Goal: Task Accomplishment & Management: Manage account settings

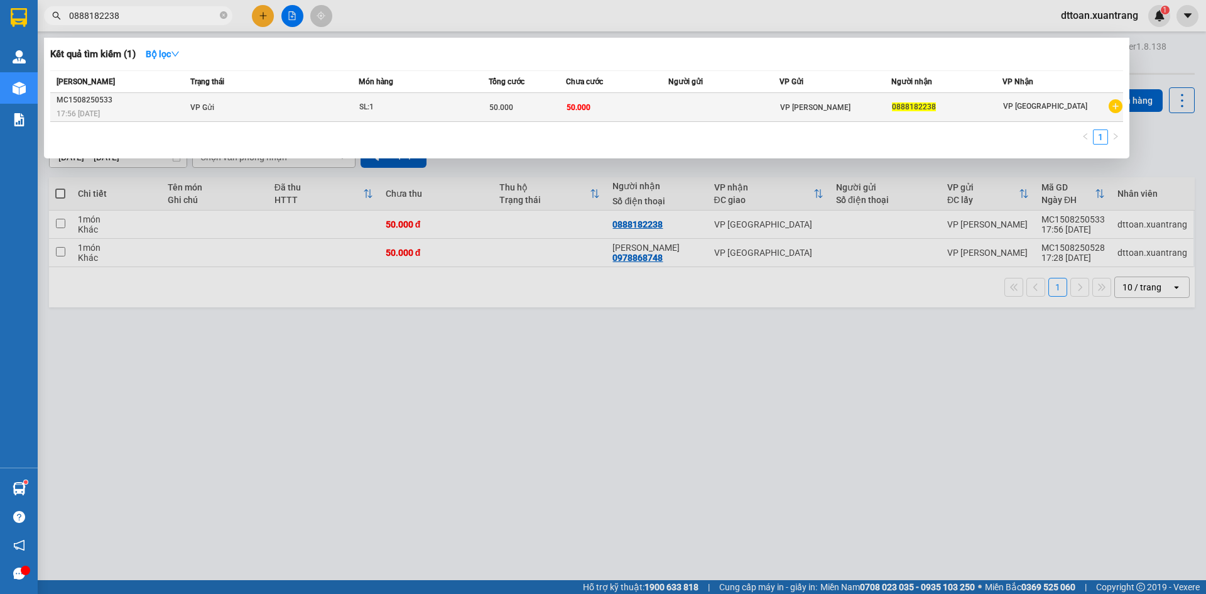
type input "0888182238"
click at [344, 114] on td "VP Gửi" at bounding box center [272, 107] width 171 height 29
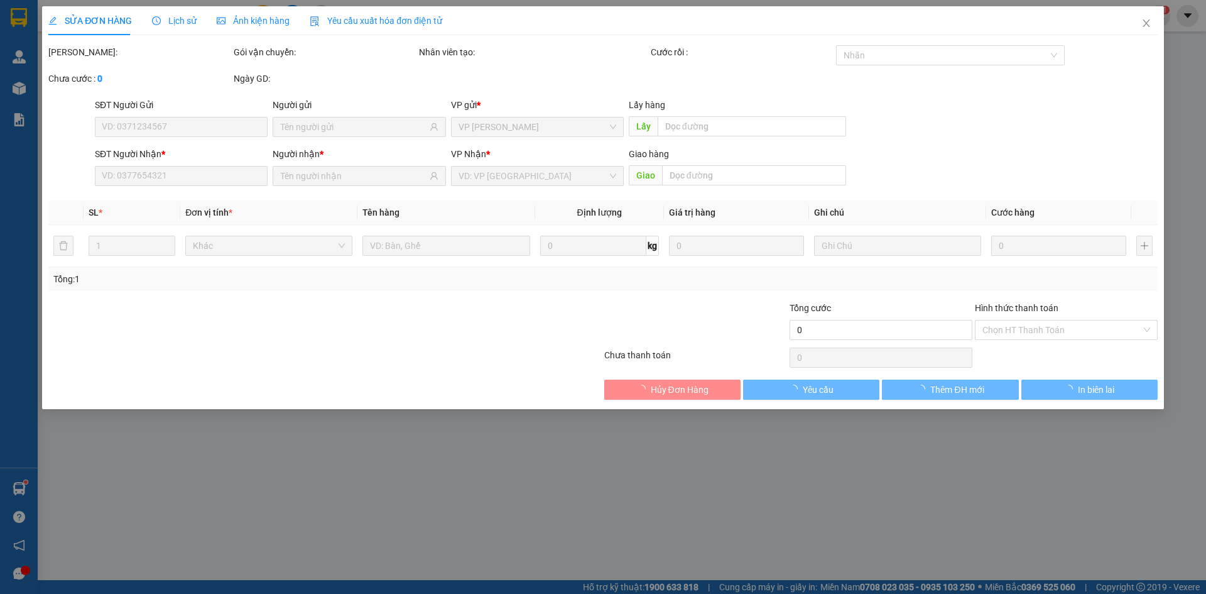
type input "0888182238"
type input "50.000"
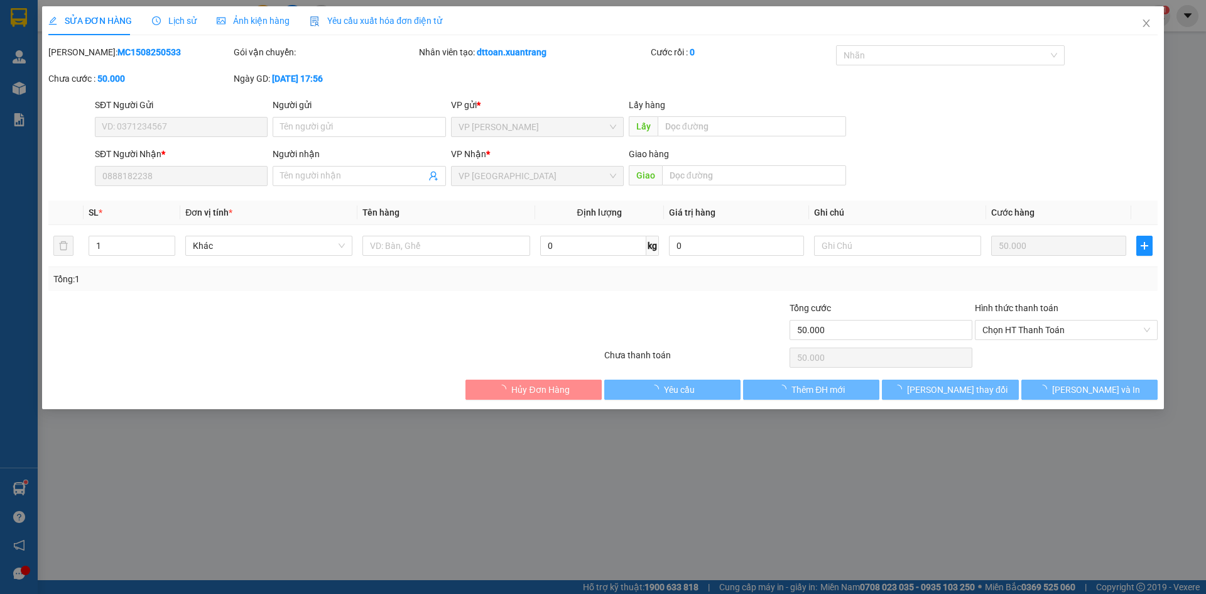
click at [242, 21] on span "Ảnh kiện hàng" at bounding box center [253, 21] width 73 height 10
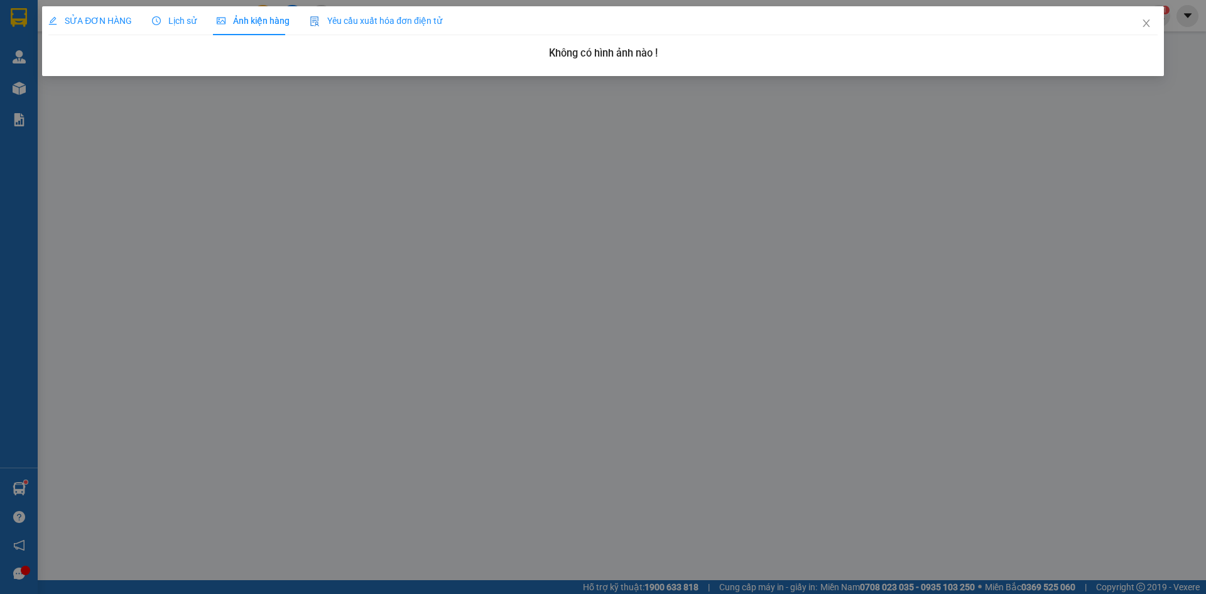
click at [112, 16] on span "SỬA ĐƠN HÀNG" at bounding box center [90, 21] width 84 height 10
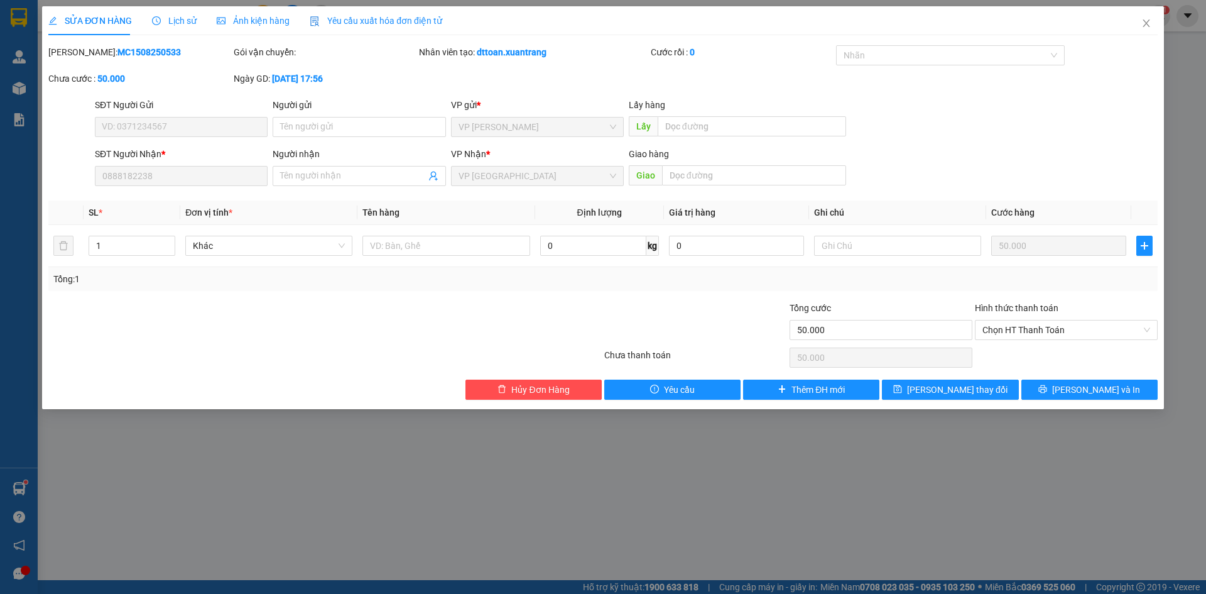
click at [163, 16] on span "Lịch sử" at bounding box center [174, 21] width 45 height 10
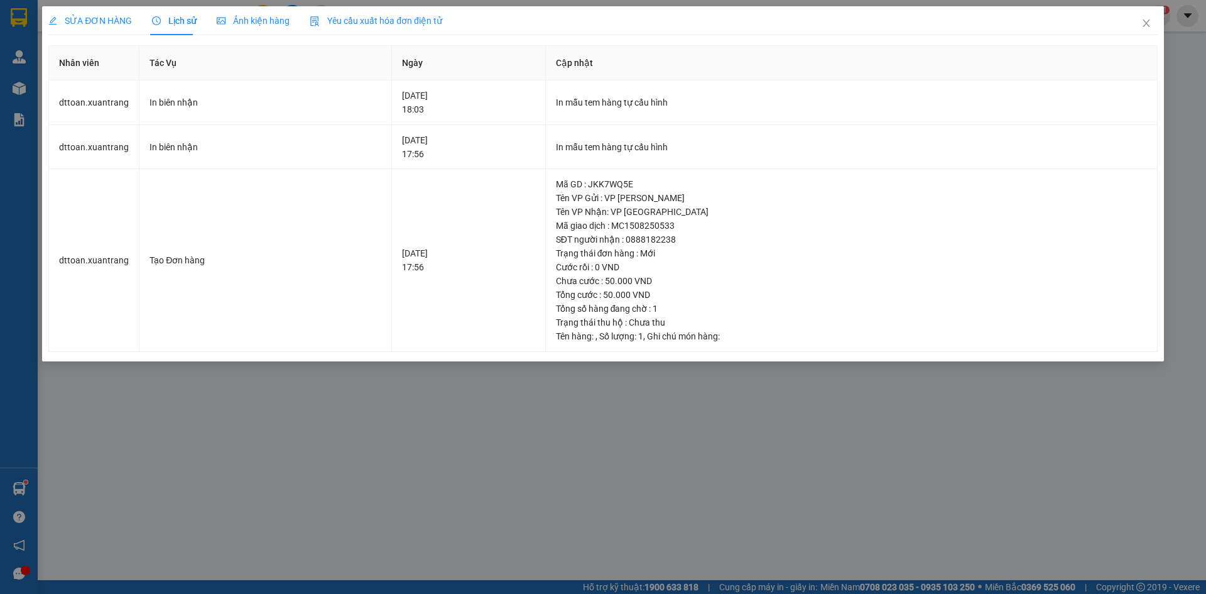
click at [89, 23] on span "SỬA ĐƠN HÀNG" at bounding box center [90, 21] width 84 height 10
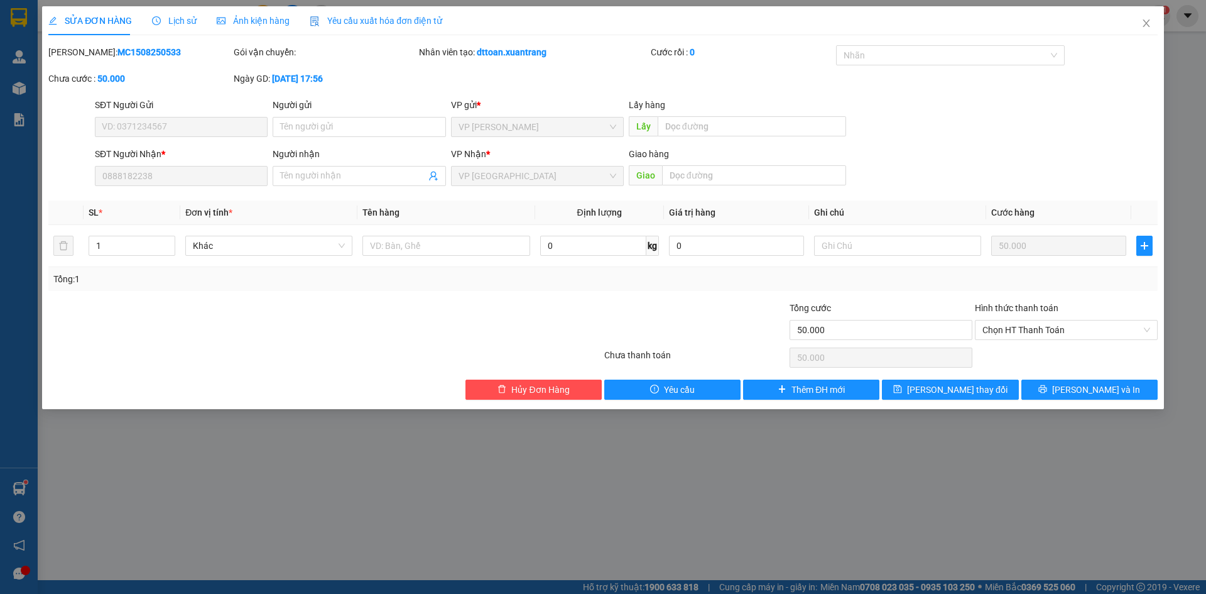
click at [381, 30] on div "Yêu cầu xuất hóa đơn điện tử" at bounding box center [376, 20] width 133 height 29
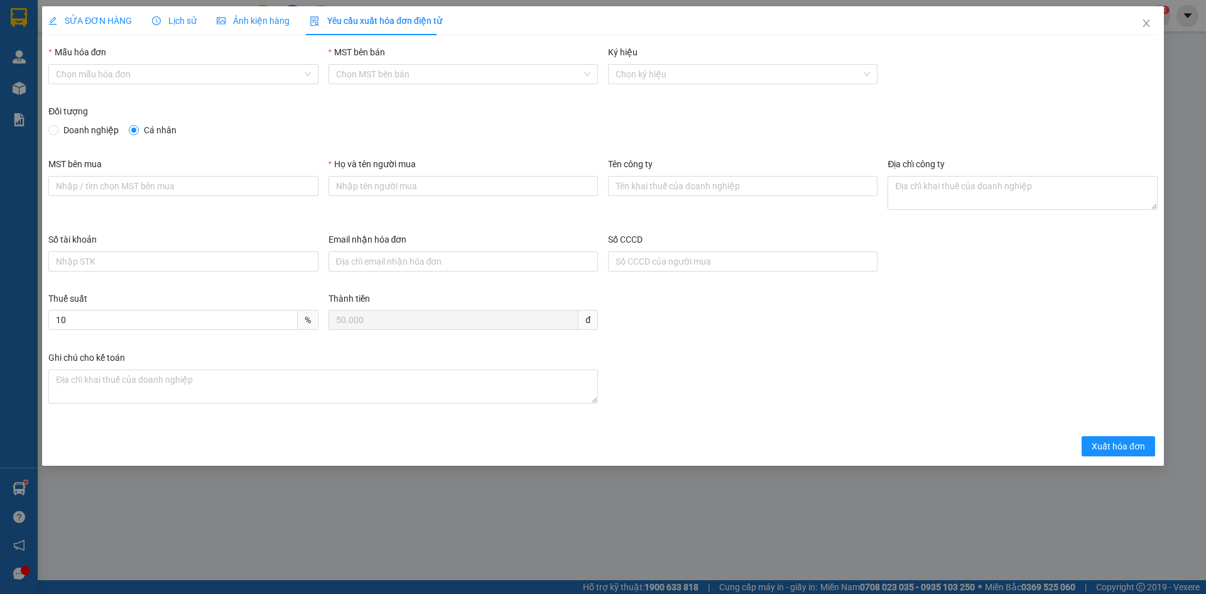
click at [267, 24] on span "Ảnh kiện hàng" at bounding box center [253, 21] width 73 height 10
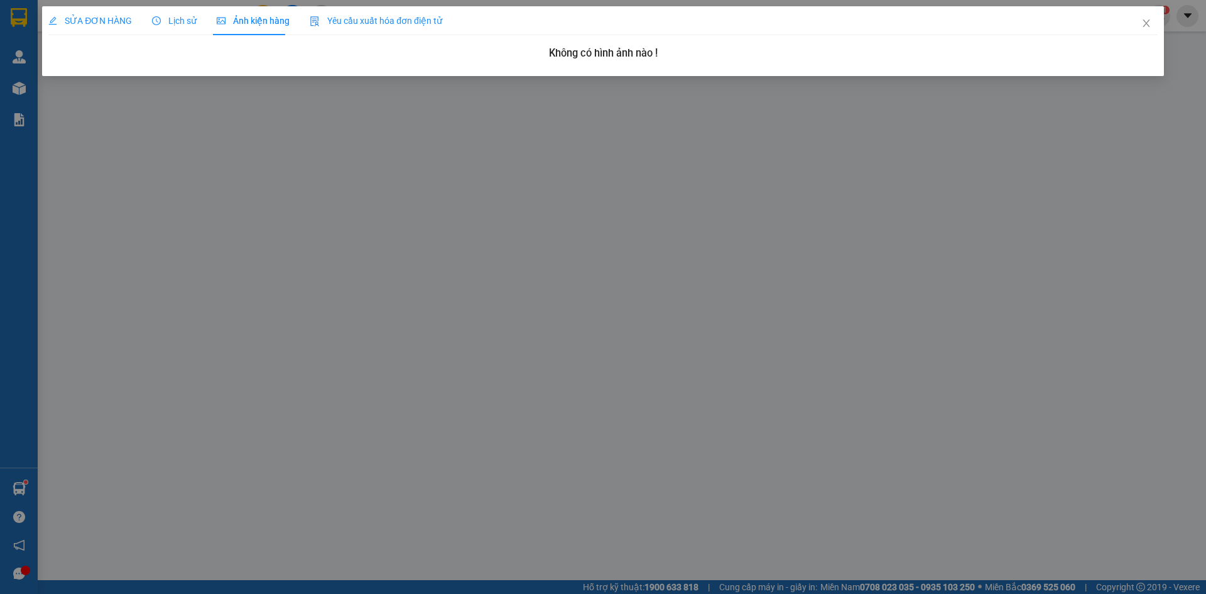
click at [154, 20] on div "SỬA ĐƠN HÀNG Lịch sử Ảnh kiện hàng Yêu cầu xuất hóa đơn điện tử" at bounding box center [245, 20] width 394 height 29
drag, startPoint x: 160, startPoint y: 20, endPoint x: 169, endPoint y: 20, distance: 9.4
click at [160, 20] on span "Lịch sử" at bounding box center [174, 21] width 45 height 10
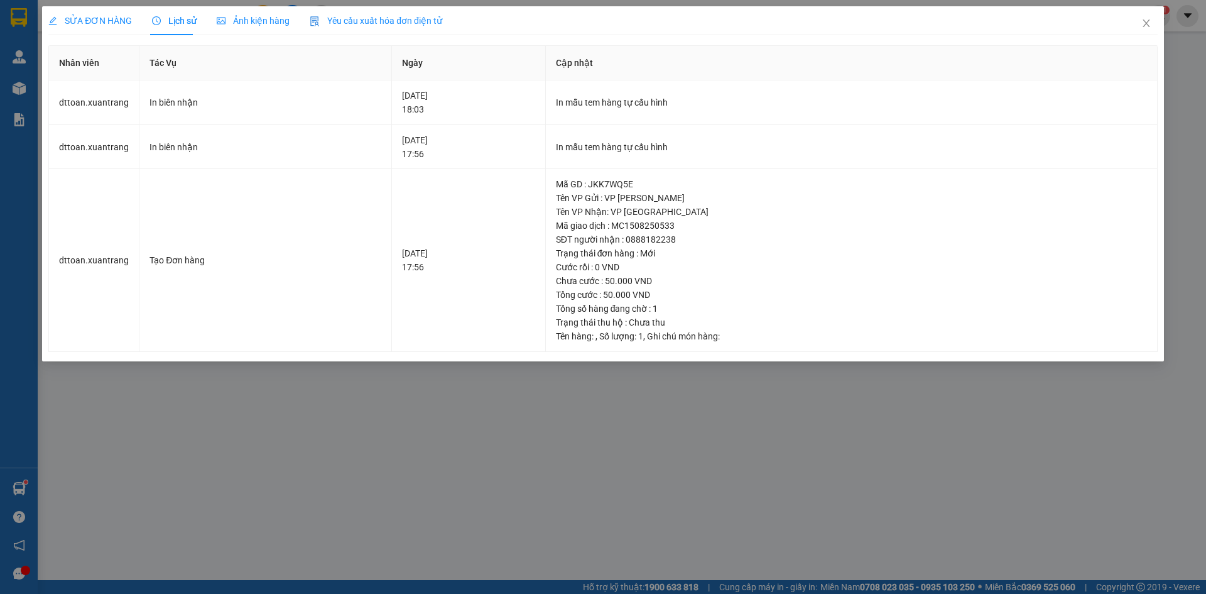
click at [95, 19] on span "SỬA ĐƠN HÀNG" at bounding box center [90, 21] width 84 height 10
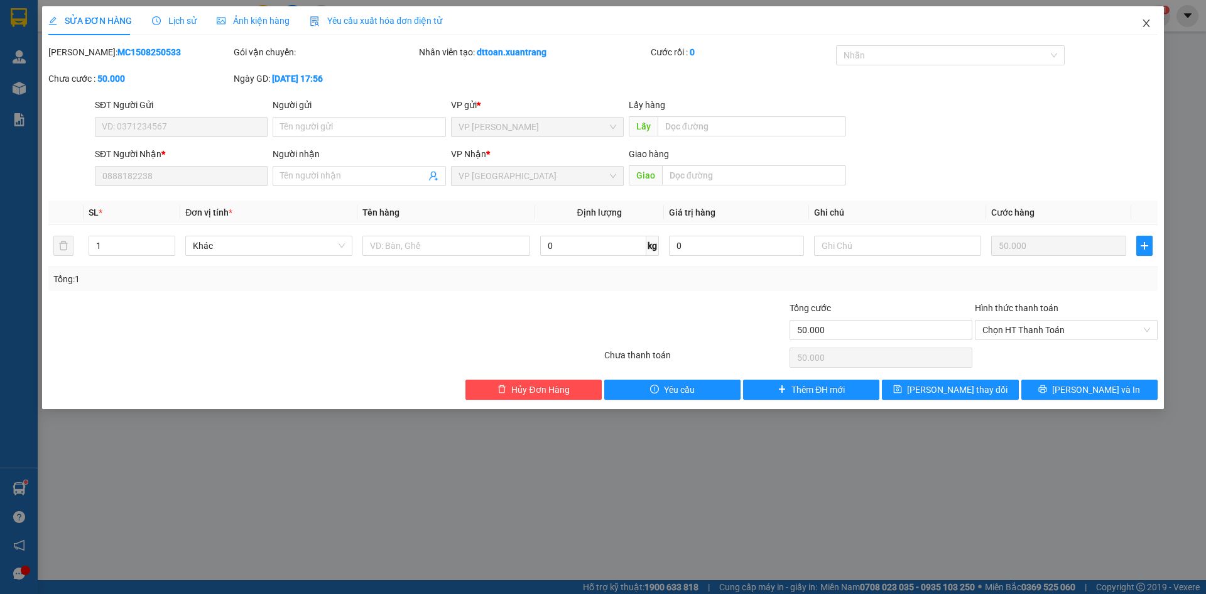
click at [1144, 22] on icon "close" at bounding box center [1146, 23] width 10 height 10
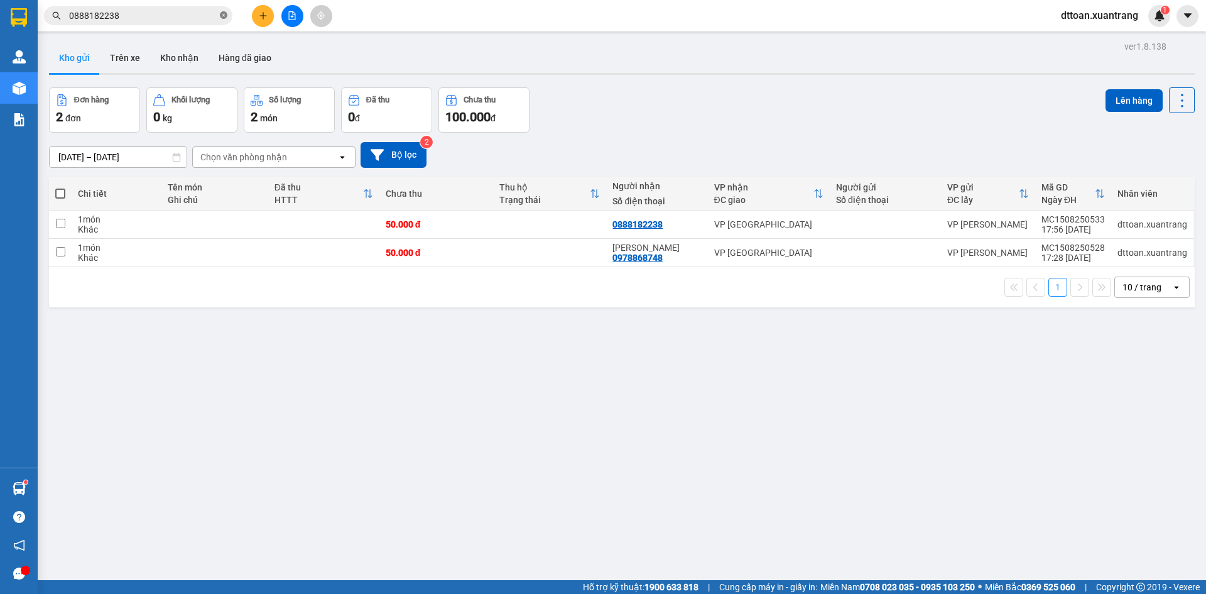
click at [225, 15] on icon "close-circle" at bounding box center [224, 15] width 8 height 8
click at [333, 287] on div "1 10 / trang open" at bounding box center [622, 286] width 1136 height 21
click at [271, 271] on div "1 10 / trang open" at bounding box center [622, 287] width 1146 height 40
click at [274, 263] on td at bounding box center [323, 253] width 111 height 28
checkbox input "true"
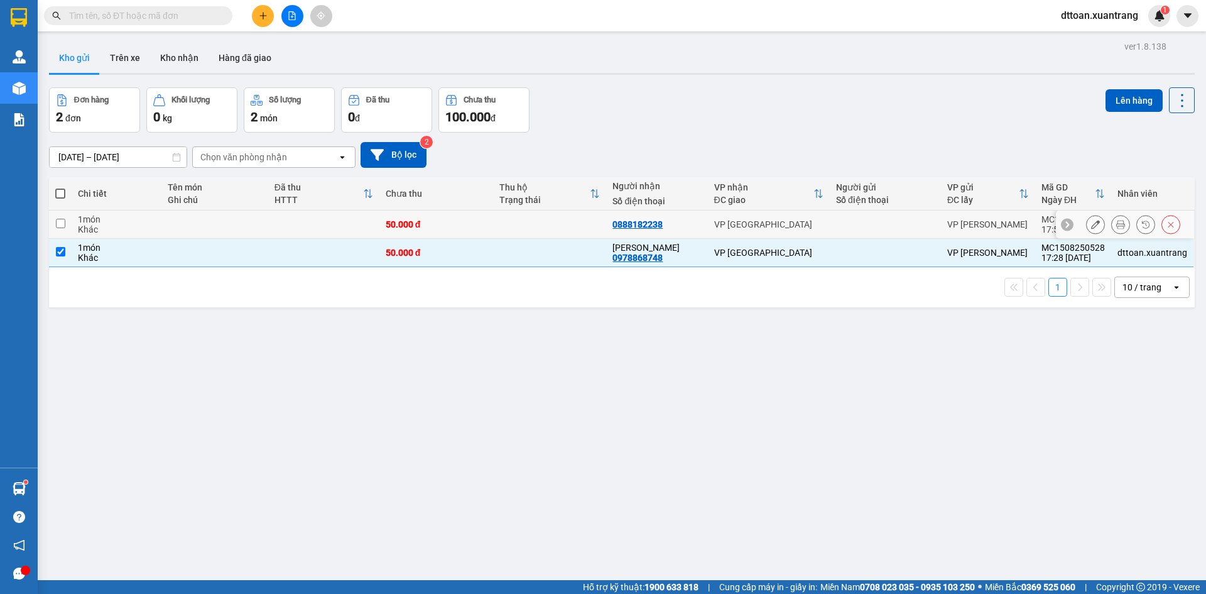
click at [283, 230] on td at bounding box center [323, 224] width 111 height 28
checkbox input "true"
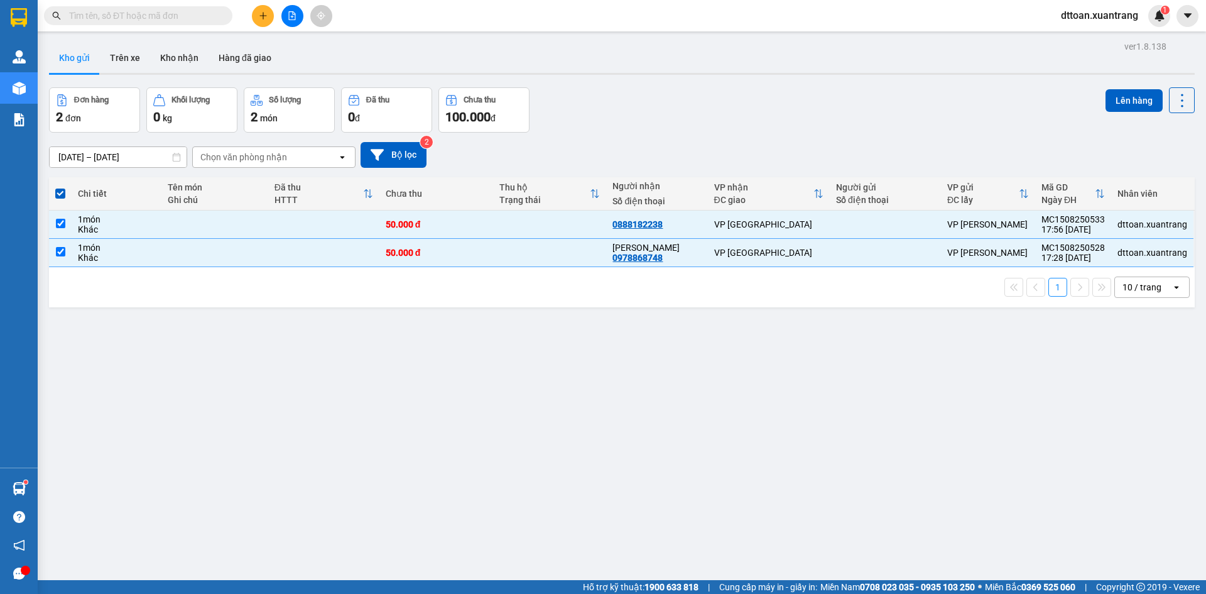
click at [1120, 116] on div "Lên hàng" at bounding box center [1149, 109] width 89 height 45
click at [1115, 102] on button "Lên hàng" at bounding box center [1133, 100] width 57 height 23
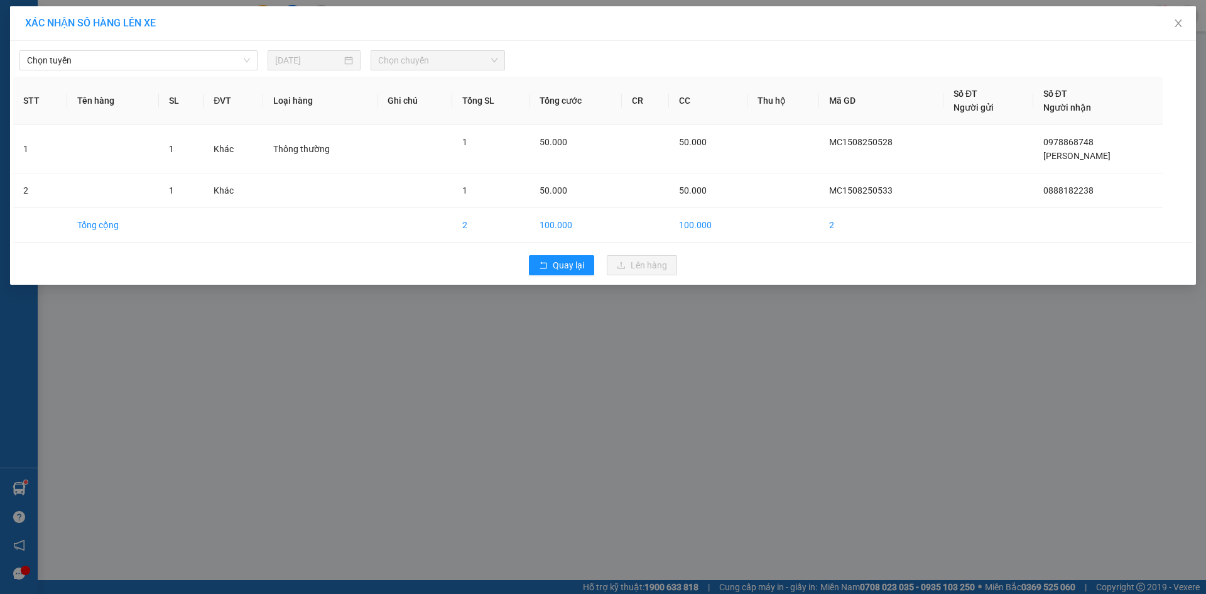
click at [146, 50] on div "Chọn tuyến [DATE] Chọn chuyến" at bounding box center [603, 57] width 1180 height 26
drag, startPoint x: 139, startPoint y: 62, endPoint x: 142, endPoint y: 69, distance: 7.4
click at [140, 62] on span "Chọn tuyến" at bounding box center [138, 60] width 223 height 19
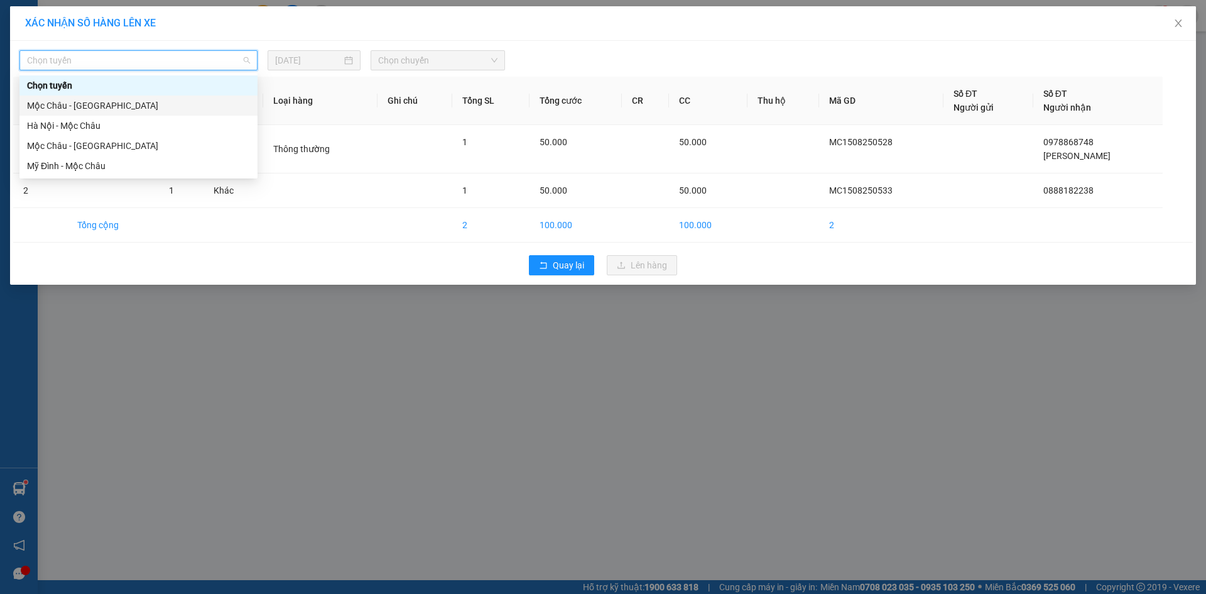
drag, startPoint x: 121, startPoint y: 106, endPoint x: 239, endPoint y: 83, distance: 121.0
click at [121, 109] on div "Mộc Châu - [GEOGRAPHIC_DATA]" at bounding box center [138, 106] width 223 height 14
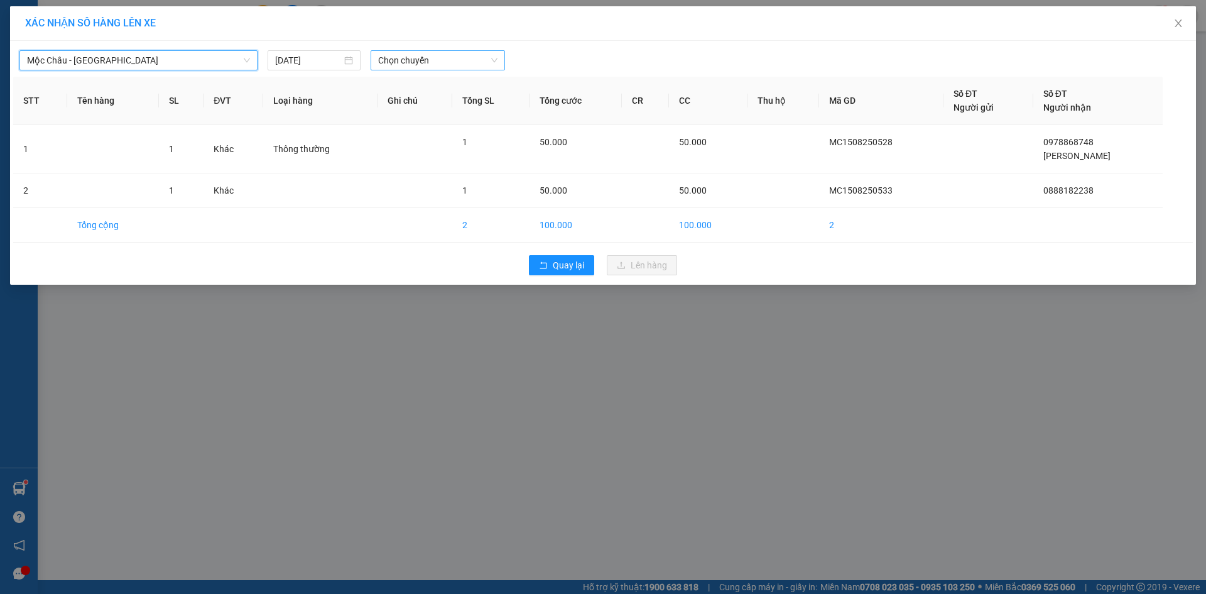
click at [403, 53] on span "Chọn chuyến" at bounding box center [437, 60] width 119 height 19
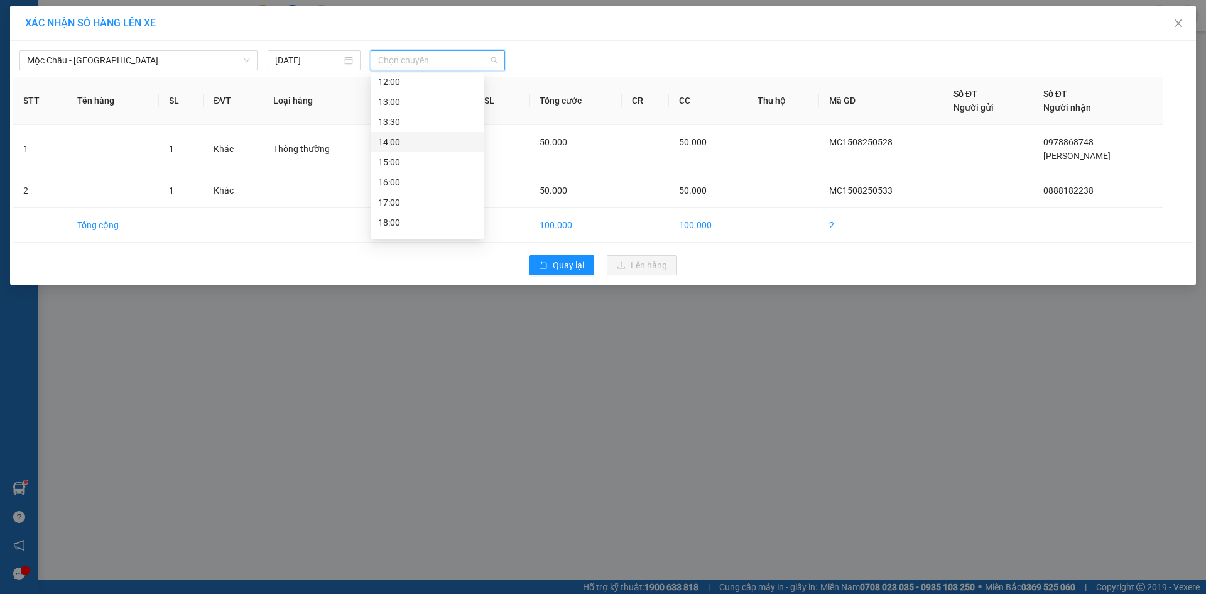
scroll to position [181, 0]
click at [402, 229] on div "23:00" at bounding box center [427, 226] width 98 height 14
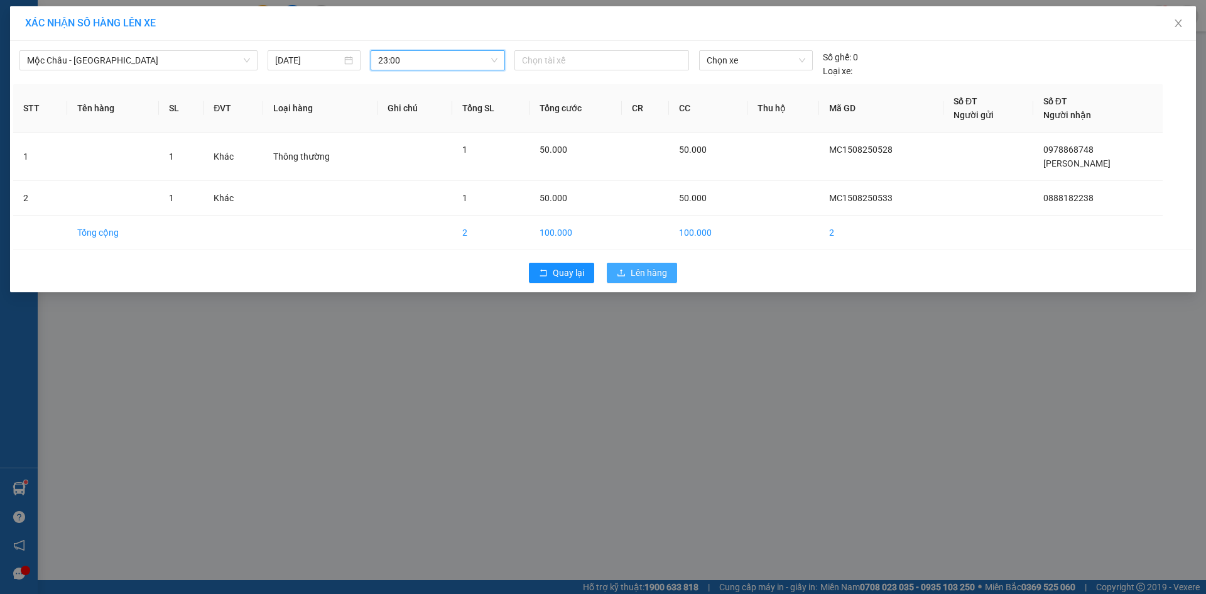
click at [660, 268] on span "Lên hàng" at bounding box center [649, 273] width 36 height 14
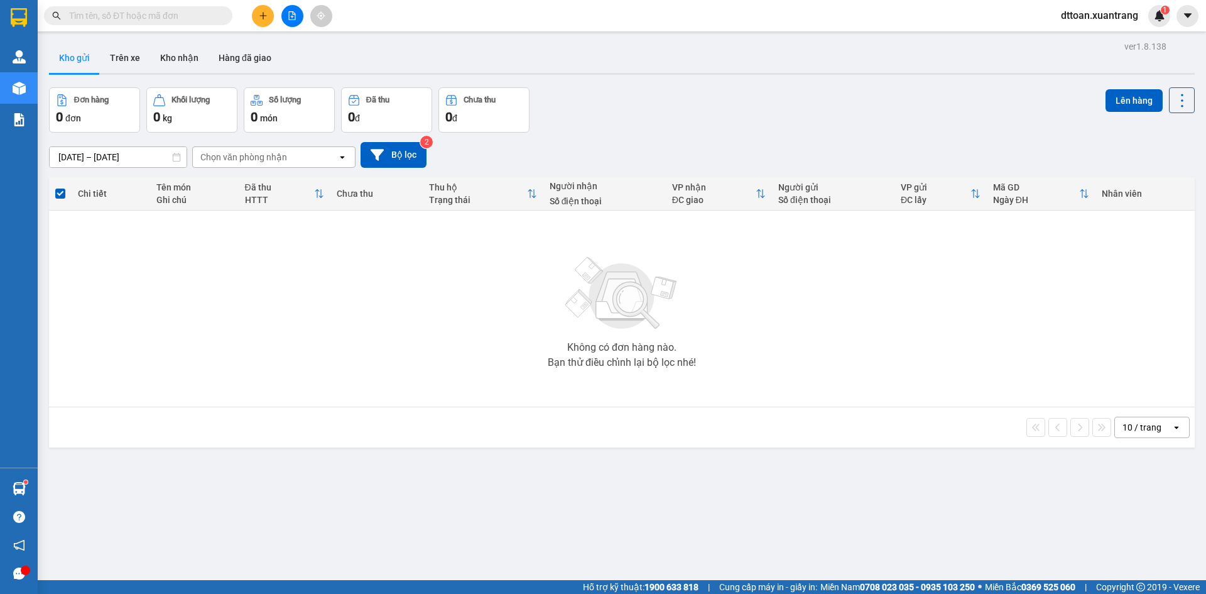
click at [187, 5] on div "Kết quả tìm kiếm ( 1 ) Bộ lọc Mã ĐH Trạng thái Món hàng Tổng cước Chưa cước Ngư…" at bounding box center [122, 16] width 245 height 22
click at [186, 9] on input "text" at bounding box center [143, 16] width 148 height 14
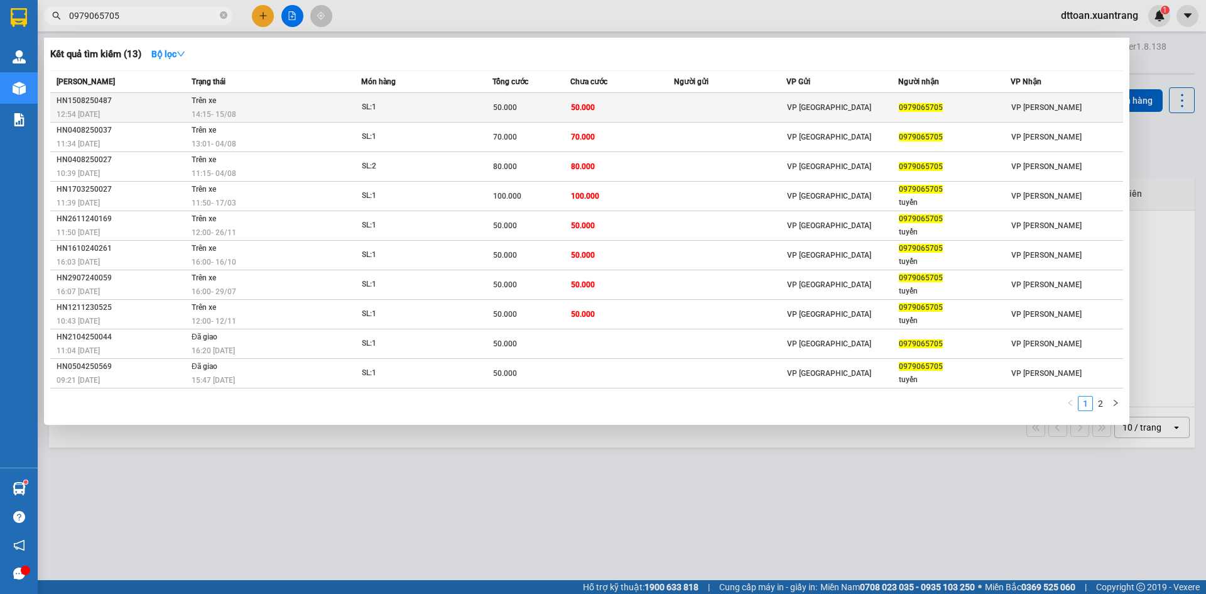
type input "0979065705"
click at [553, 117] on td "50.000" at bounding box center [531, 108] width 78 height 30
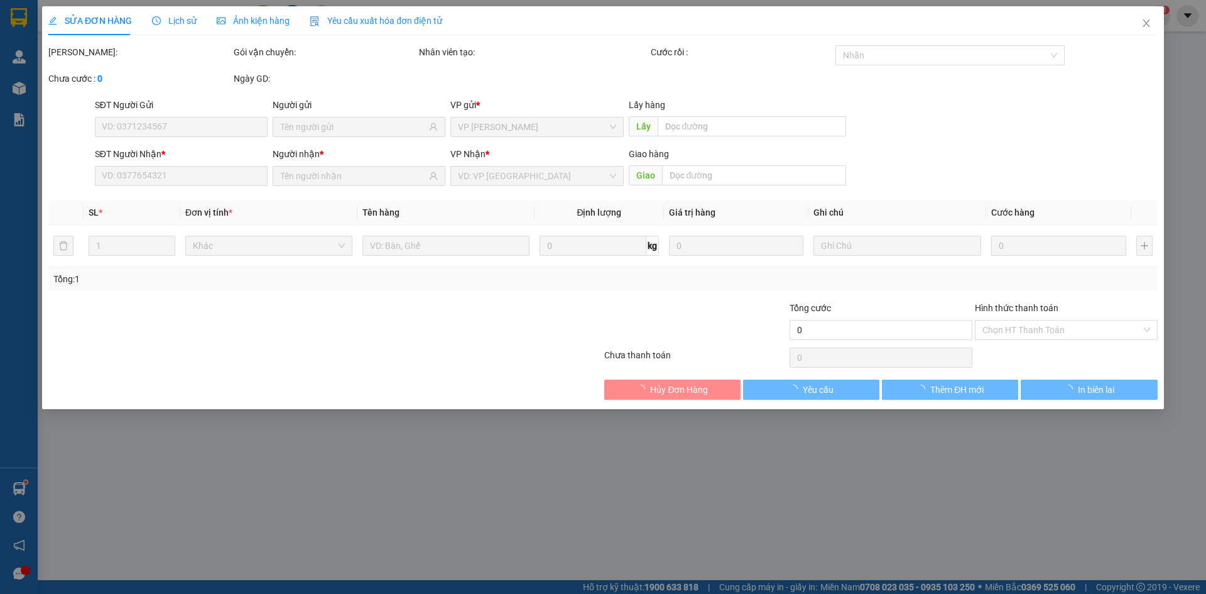
type input "0979065705"
type input "50.000"
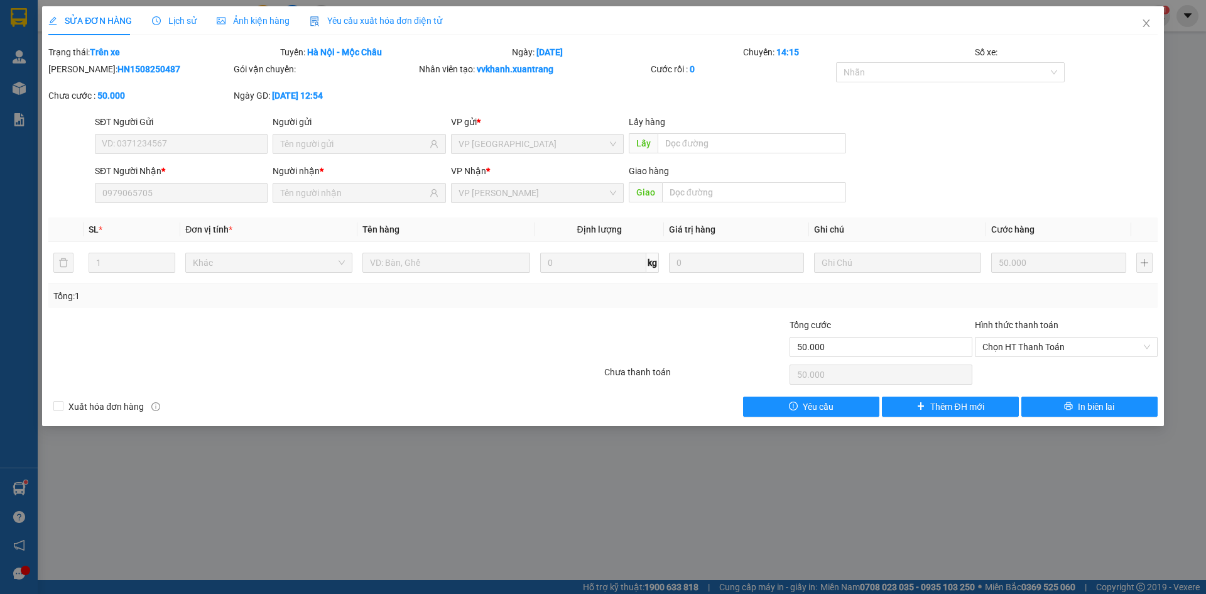
click at [361, 23] on span "Yêu cầu xuất hóa đơn điện tử" at bounding box center [376, 21] width 133 height 10
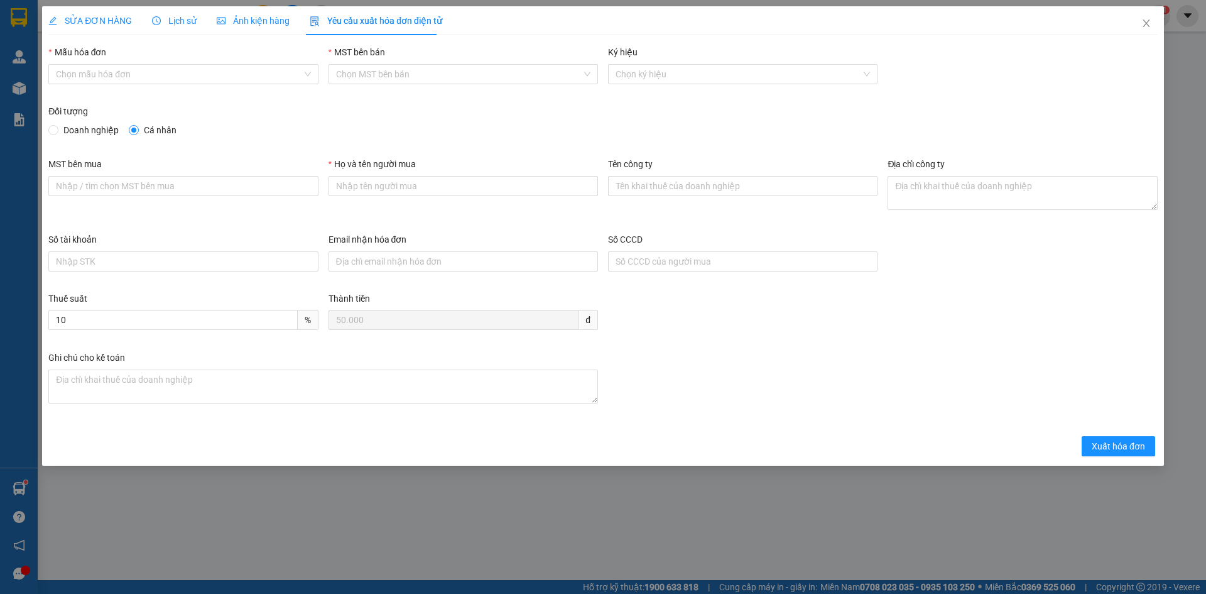
click at [263, 21] on span "Ảnh kiện hàng" at bounding box center [253, 21] width 73 height 10
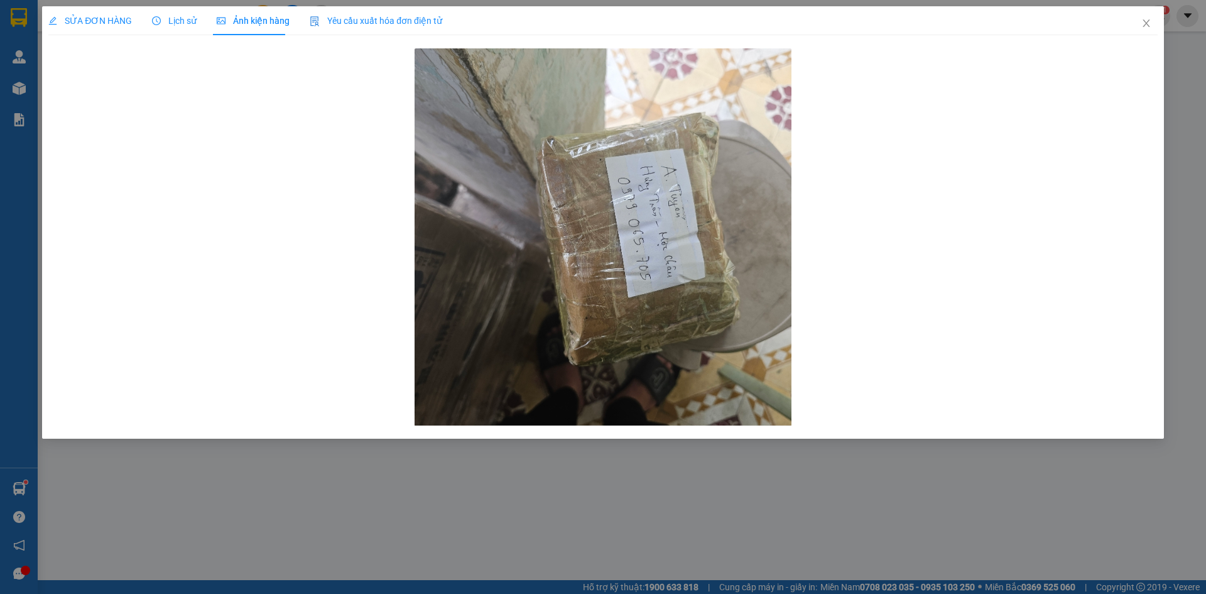
click at [155, 33] on div "Lịch sử" at bounding box center [174, 20] width 45 height 29
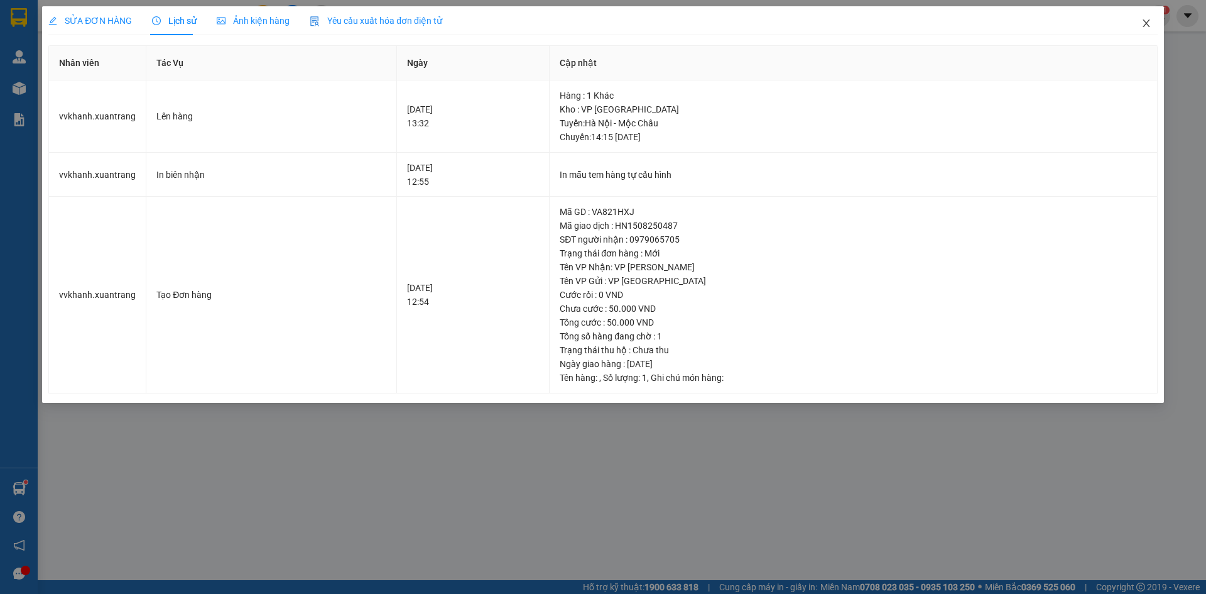
click at [1144, 24] on icon "close" at bounding box center [1146, 23] width 10 height 10
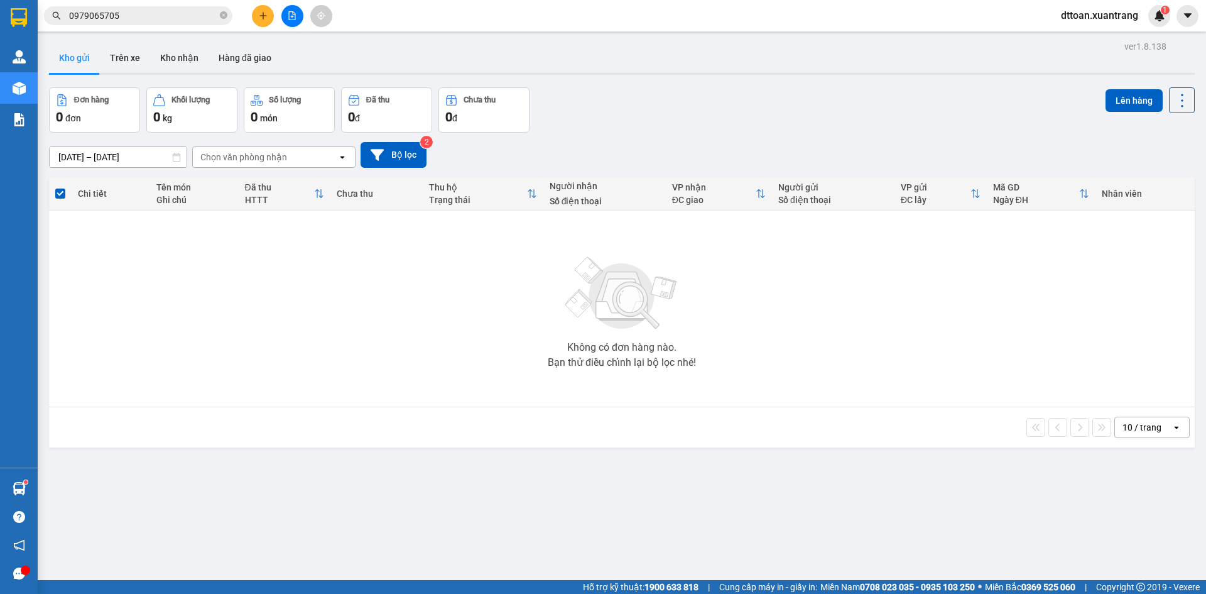
click at [149, 23] on span "0979065705" at bounding box center [138, 15] width 188 height 19
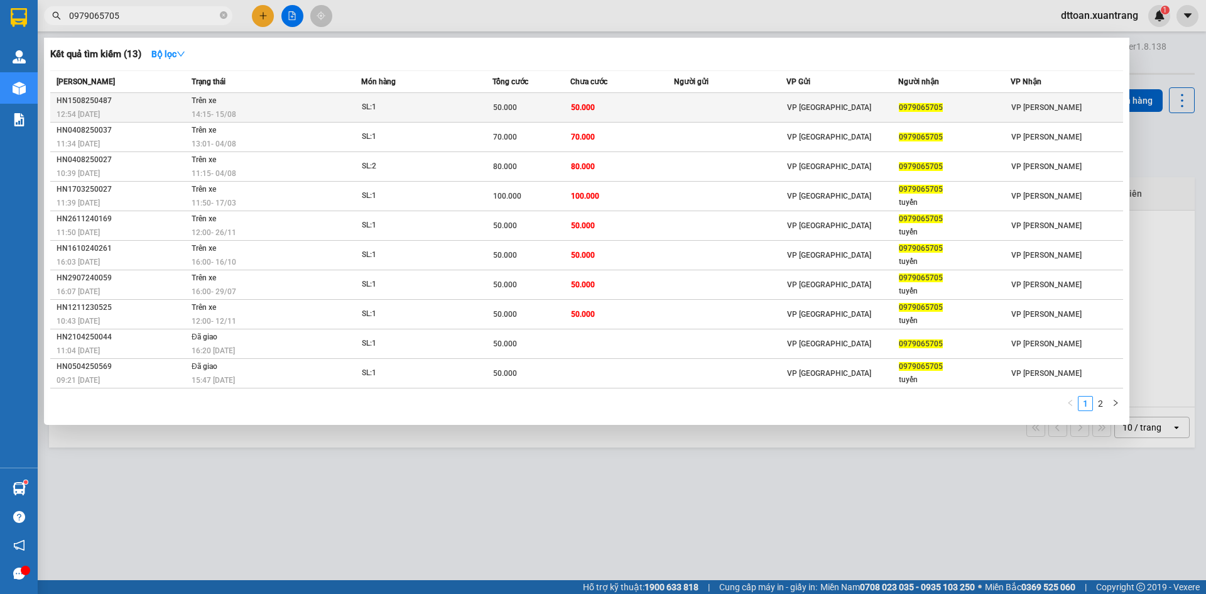
click at [283, 102] on td "Trên xe 14:15 [DATE]" at bounding box center [274, 108] width 173 height 30
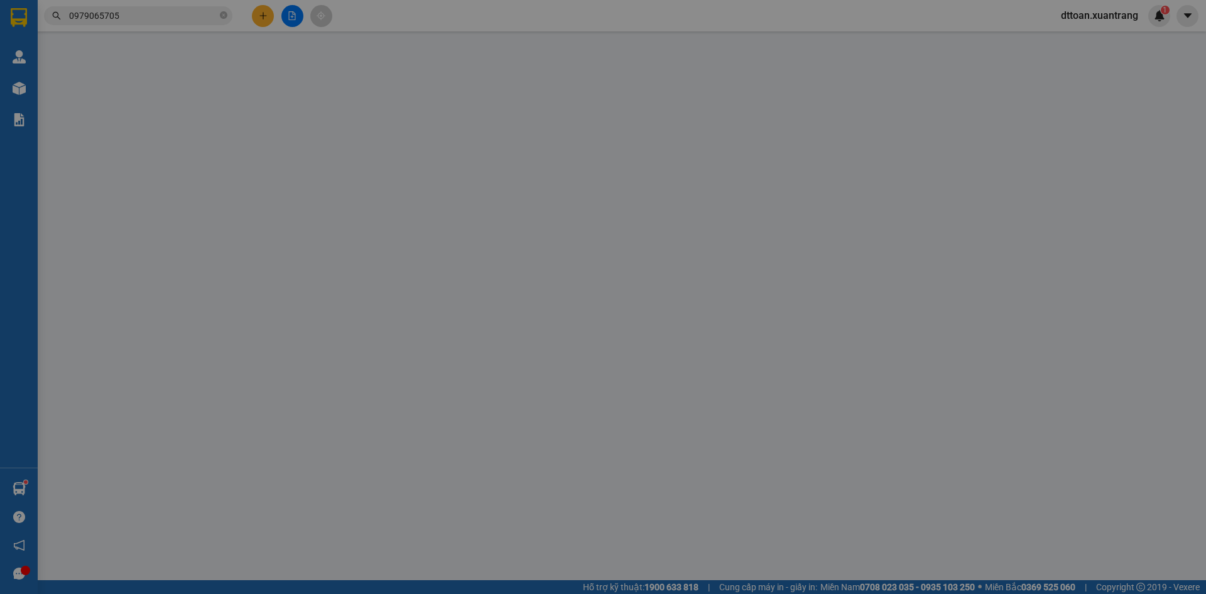
type input "0979065705"
type input "50.000"
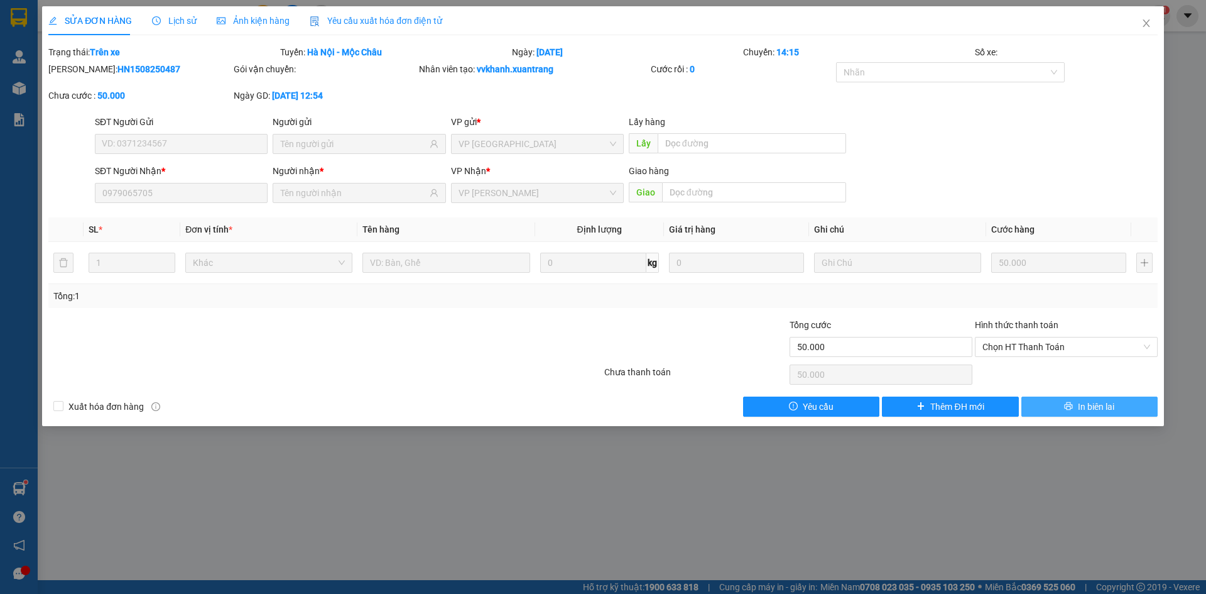
click at [1053, 399] on button "In biên lai" at bounding box center [1089, 406] width 136 height 20
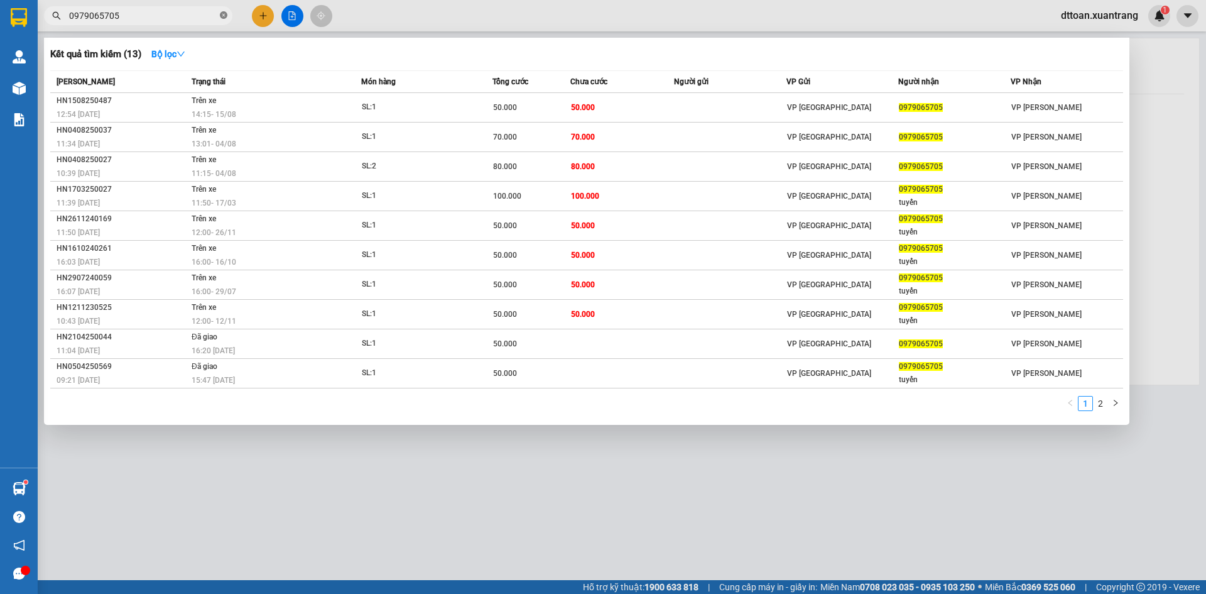
click at [222, 14] on icon "close-circle" at bounding box center [224, 15] width 8 height 8
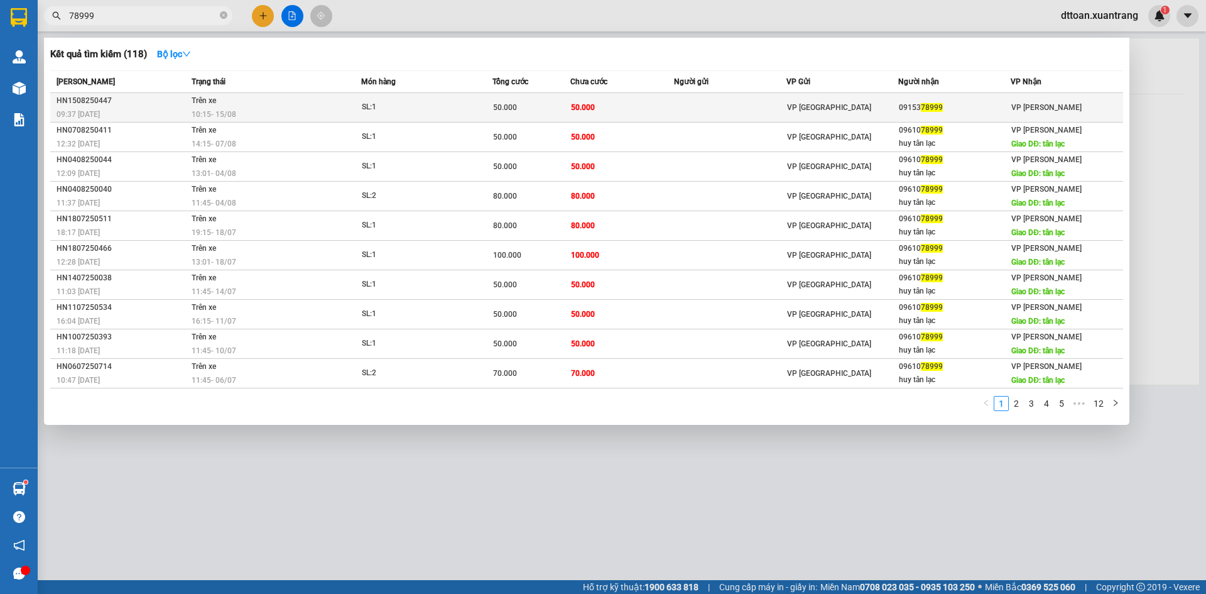
type input "78999"
click at [588, 109] on span "50.000" at bounding box center [583, 107] width 24 height 9
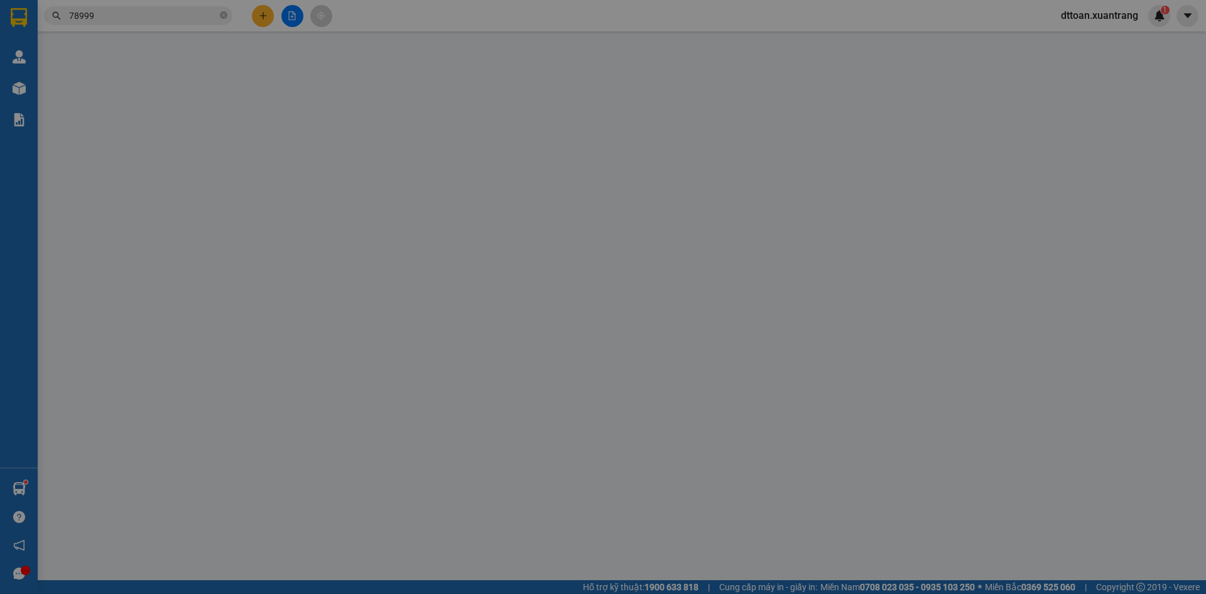
type input "0915378999"
type input "50.000"
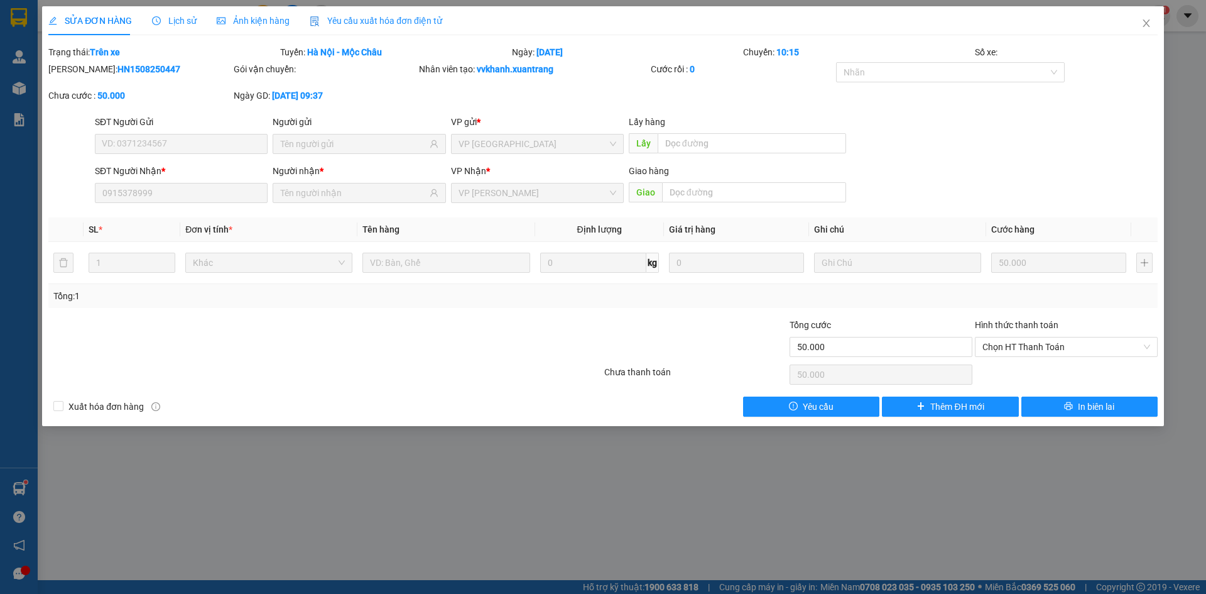
click at [242, 33] on div "Ảnh kiện hàng" at bounding box center [253, 20] width 73 height 29
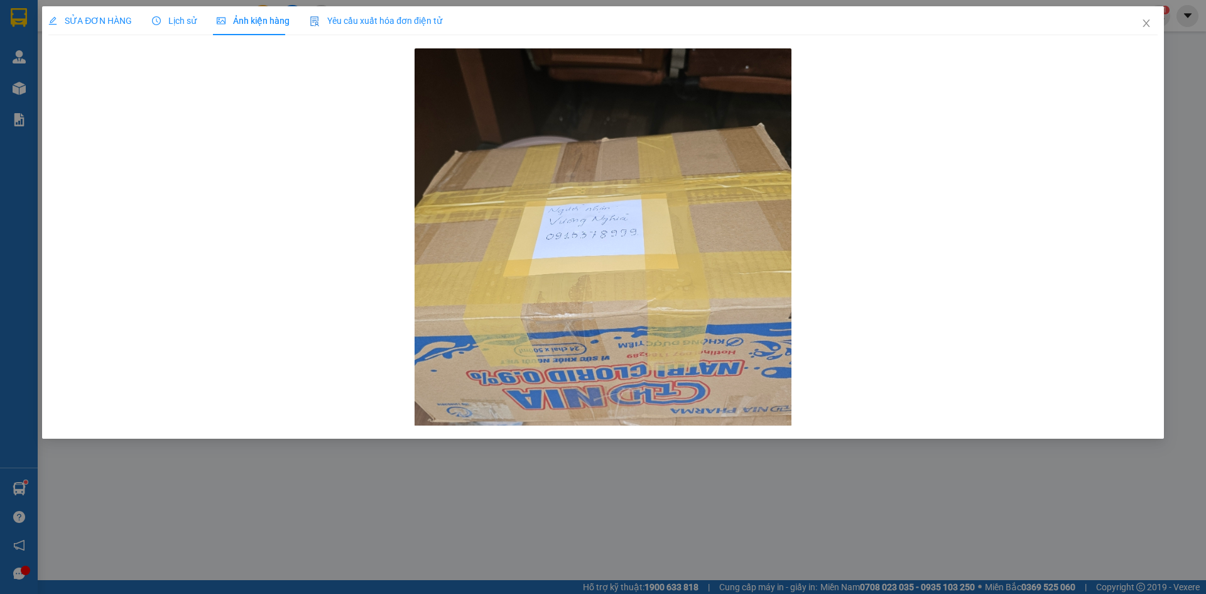
click at [116, 26] on div "SỬA ĐƠN HÀNG" at bounding box center [90, 21] width 84 height 14
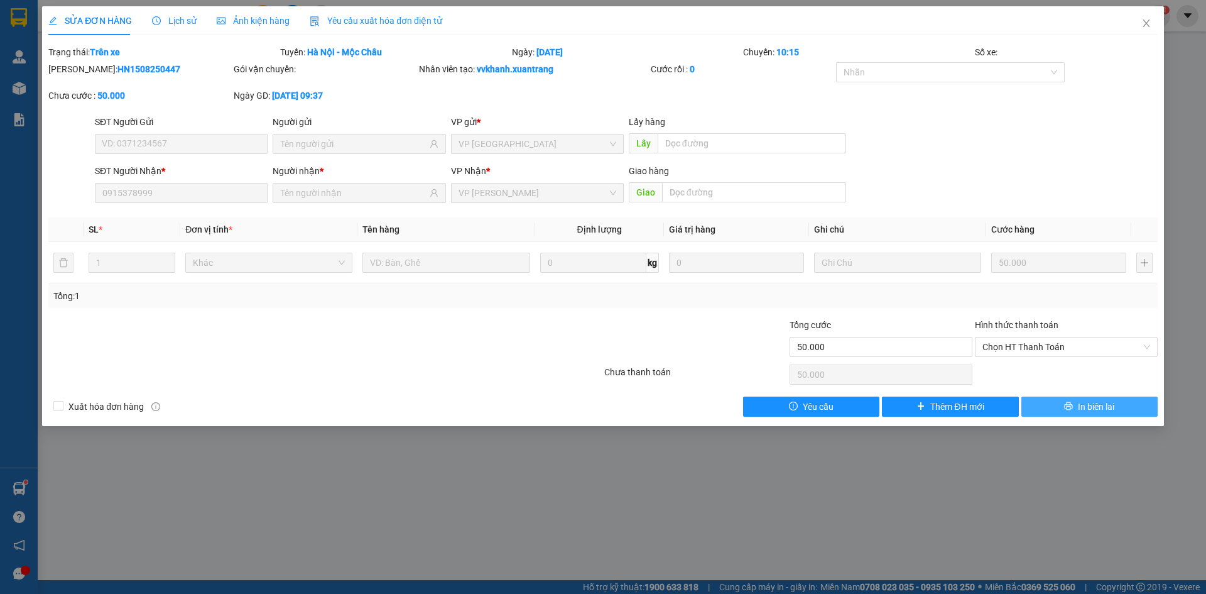
click at [1103, 411] on span "In biên lai" at bounding box center [1096, 406] width 36 height 14
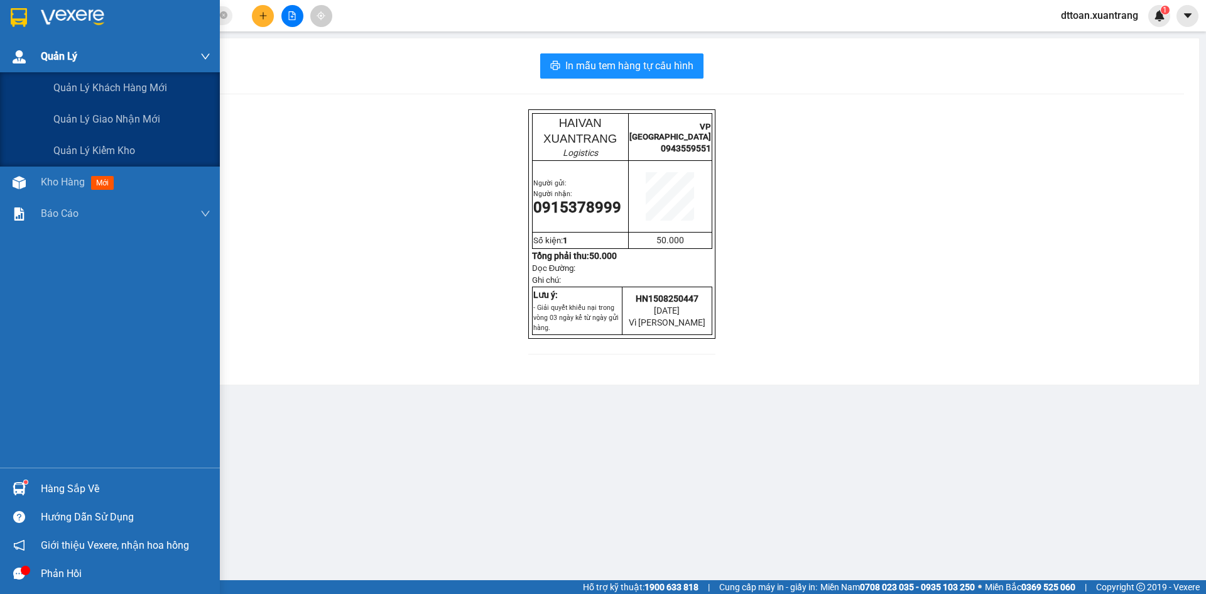
click at [51, 56] on span "Quản Lý" at bounding box center [59, 56] width 36 height 16
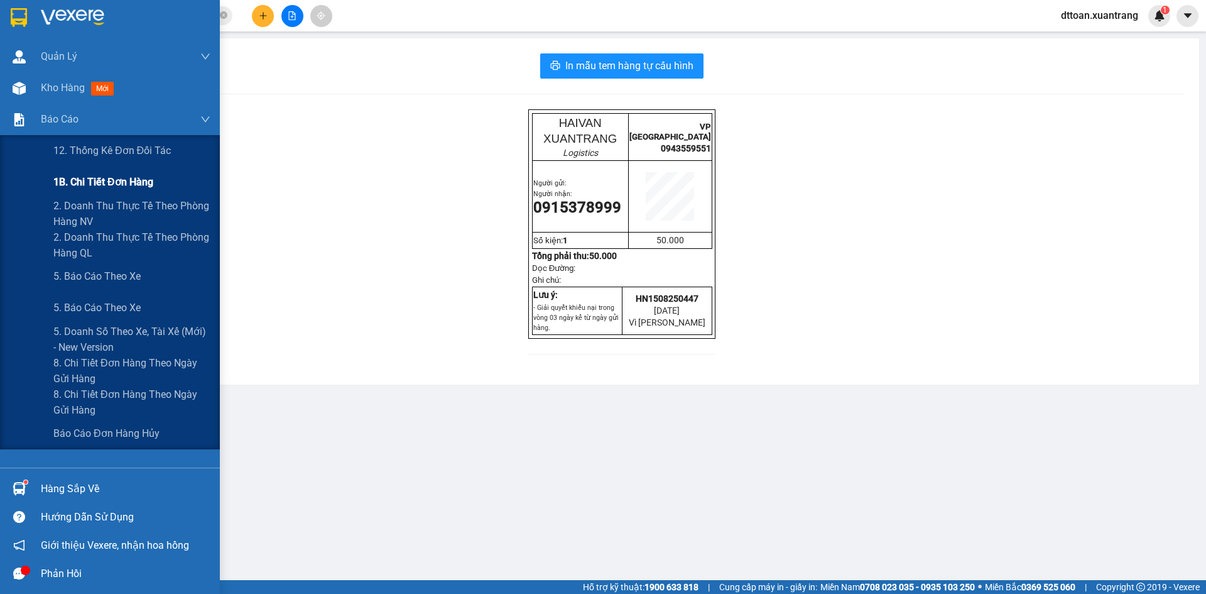
click at [106, 181] on span "1B. Chi tiết đơn hàng" at bounding box center [103, 182] width 100 height 16
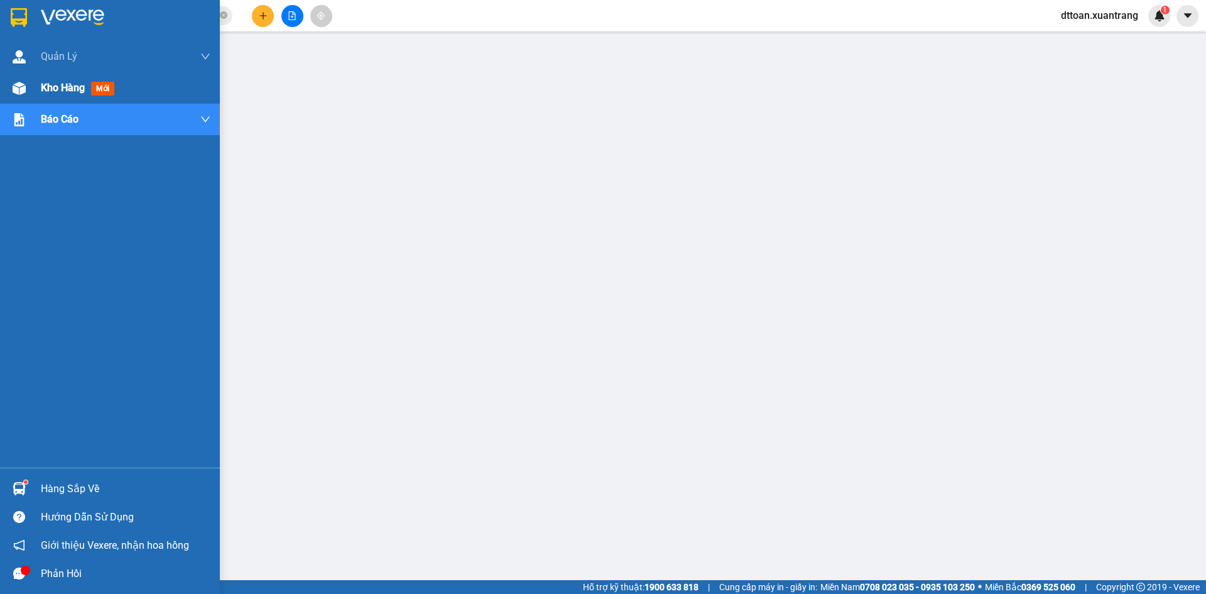
click at [35, 87] on div "Kho hàng mới" at bounding box center [110, 87] width 220 height 31
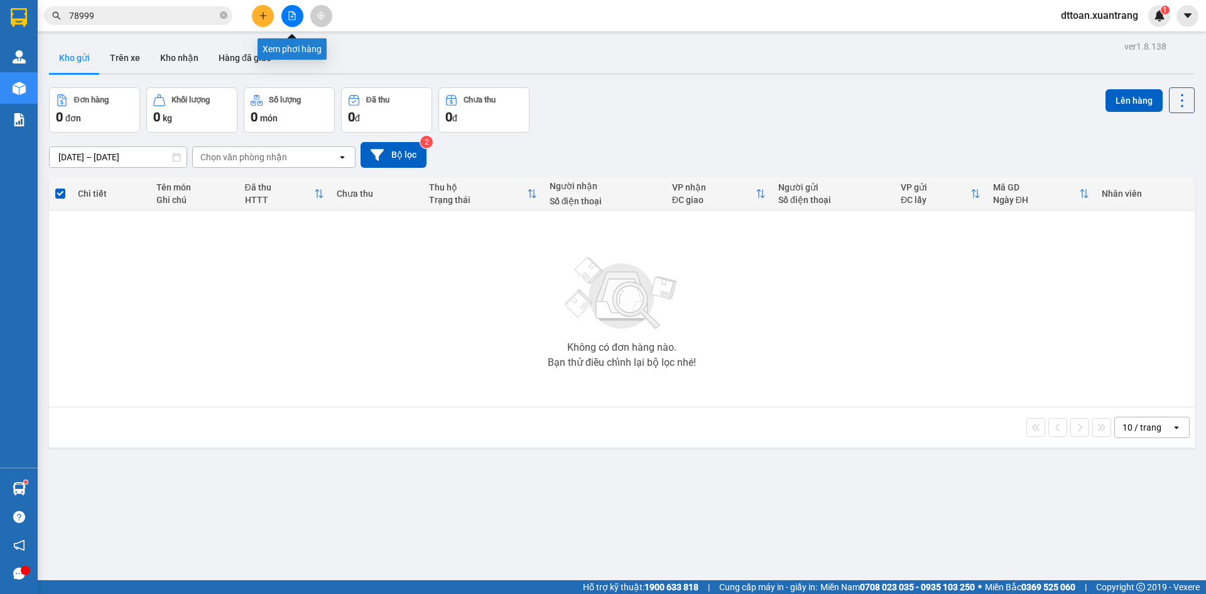
click at [289, 16] on icon "file-add" at bounding box center [292, 15] width 7 height 9
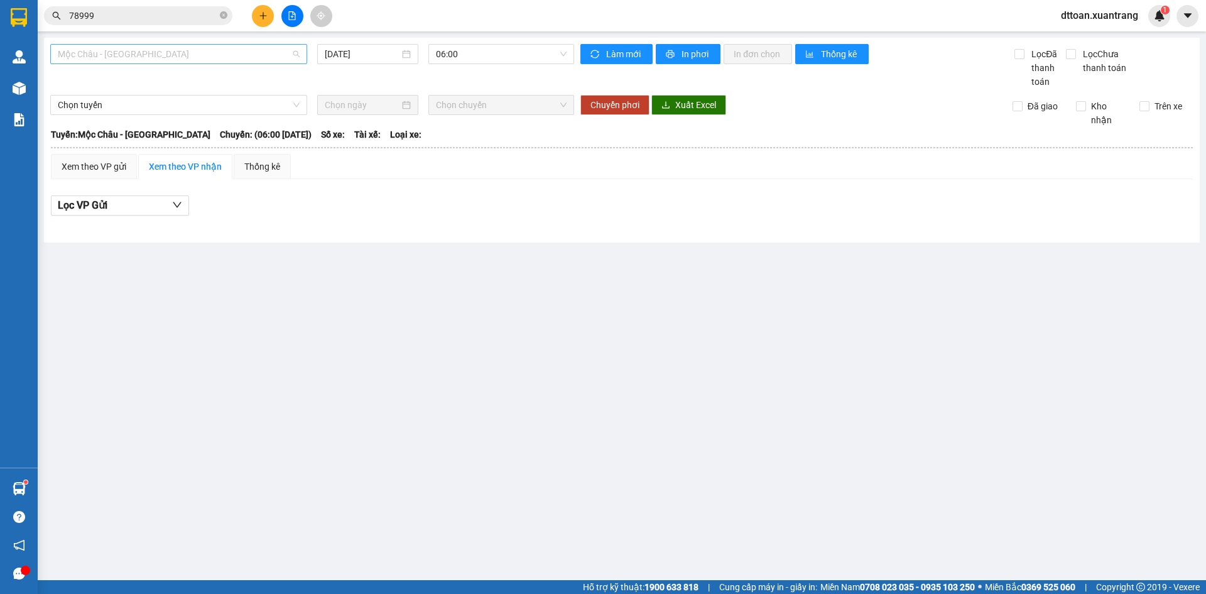
click at [188, 46] on span "Mộc Châu - [GEOGRAPHIC_DATA]" at bounding box center [179, 54] width 242 height 19
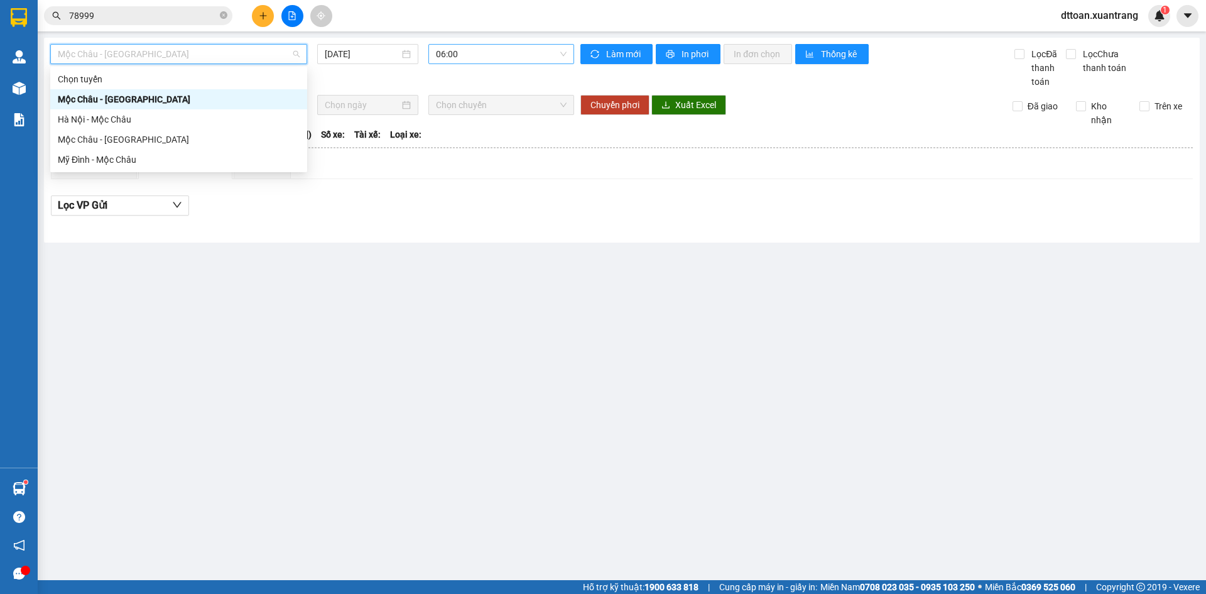
click at [460, 48] on span "06:00" at bounding box center [501, 54] width 131 height 19
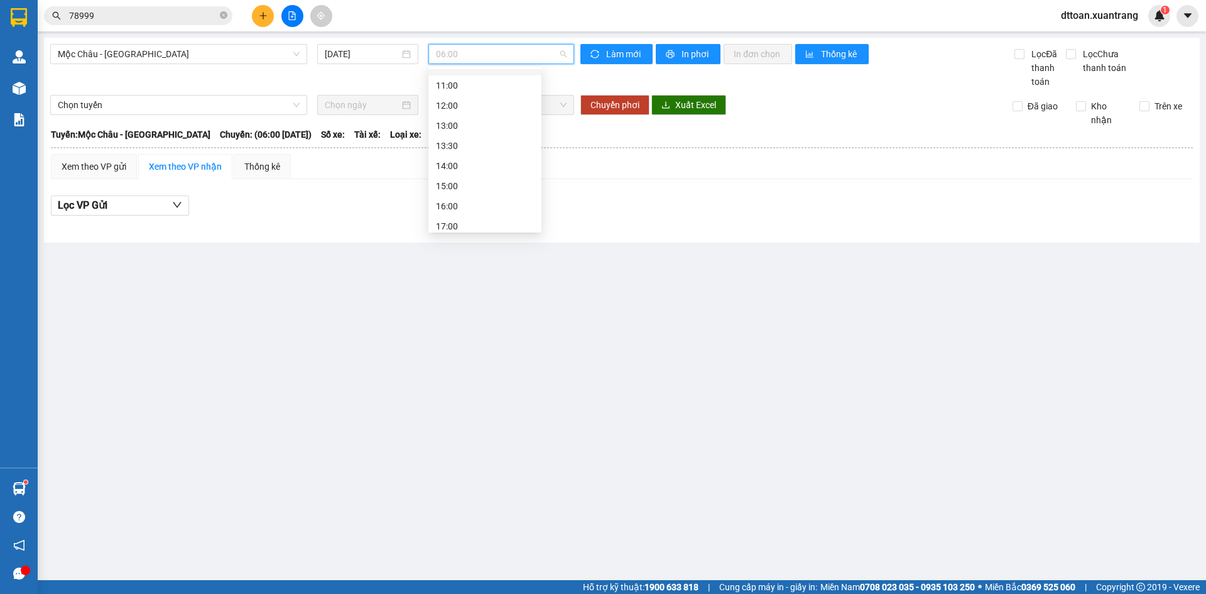
scroll to position [181, 0]
click at [458, 210] on div "23:00" at bounding box center [484, 220] width 113 height 20
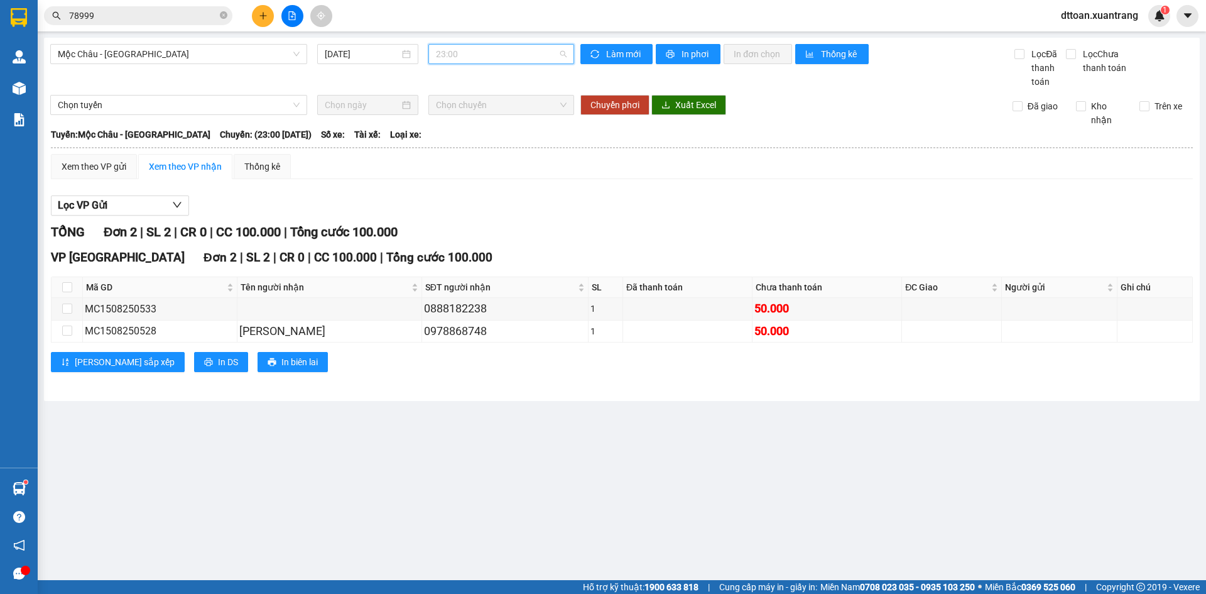
click at [471, 47] on span "23:00" at bounding box center [501, 54] width 131 height 19
click at [469, 202] on div "19:00" at bounding box center [485, 200] width 98 height 14
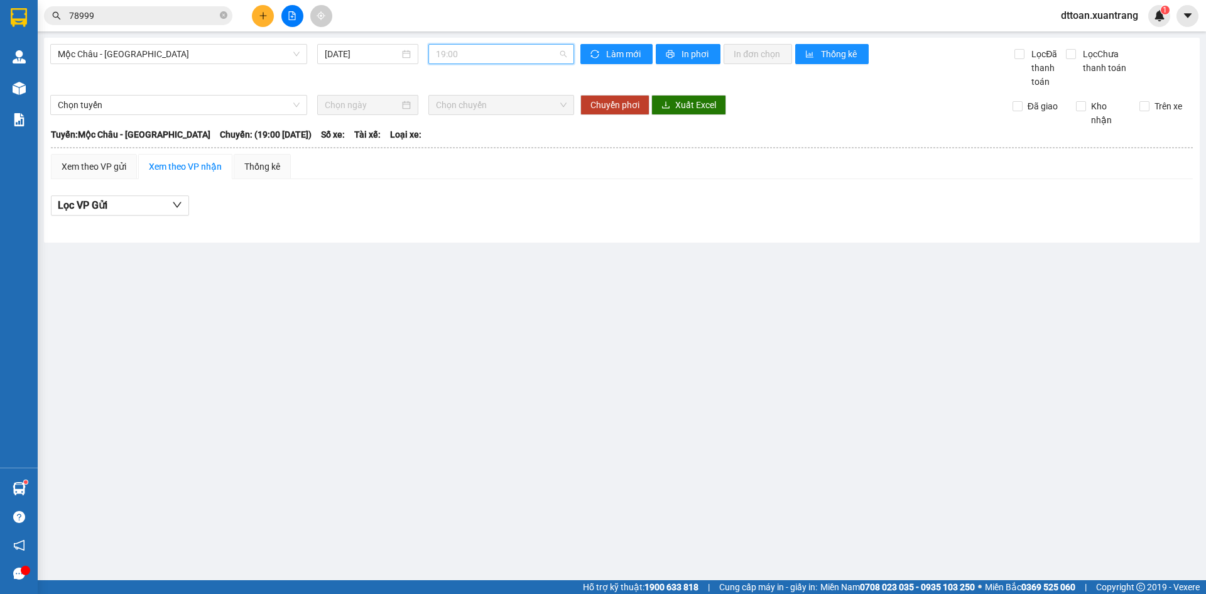
click at [495, 48] on span "19:00" at bounding box center [501, 54] width 131 height 19
click at [472, 173] on div "18:00" at bounding box center [485, 180] width 98 height 14
click at [471, 45] on span "18:00" at bounding box center [501, 54] width 131 height 19
click at [475, 152] on div "17:00" at bounding box center [484, 159] width 113 height 20
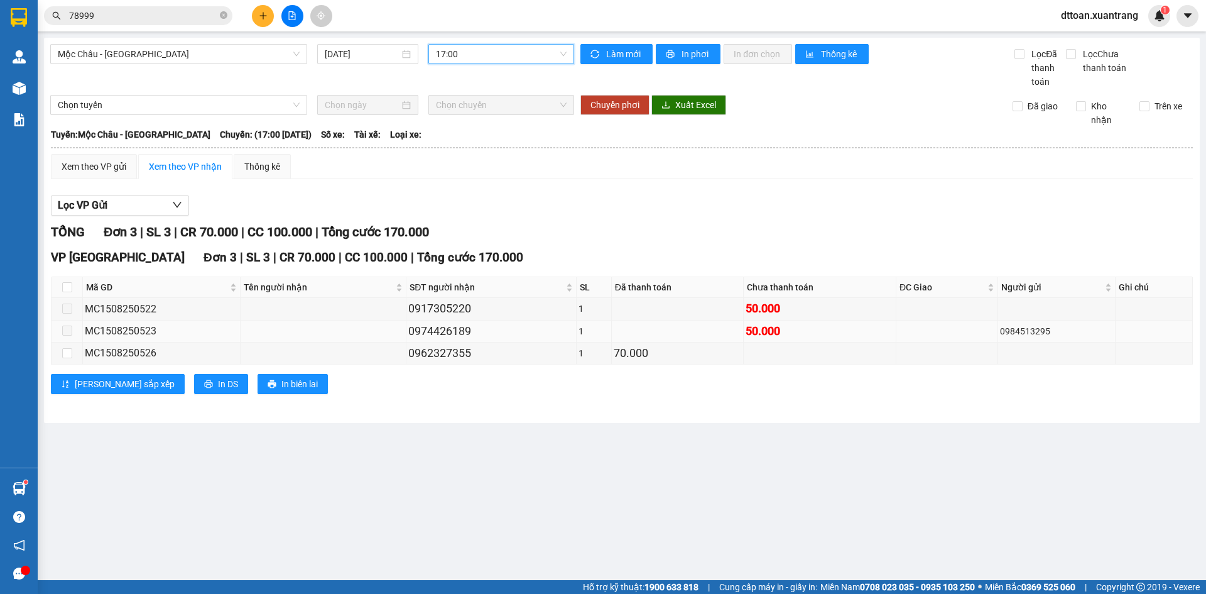
click at [443, 334] on div "0974426189" at bounding box center [490, 331] width 165 height 18
copy div "0974426189"
click at [143, 332] on div "MC1508250523" at bounding box center [161, 331] width 153 height 16
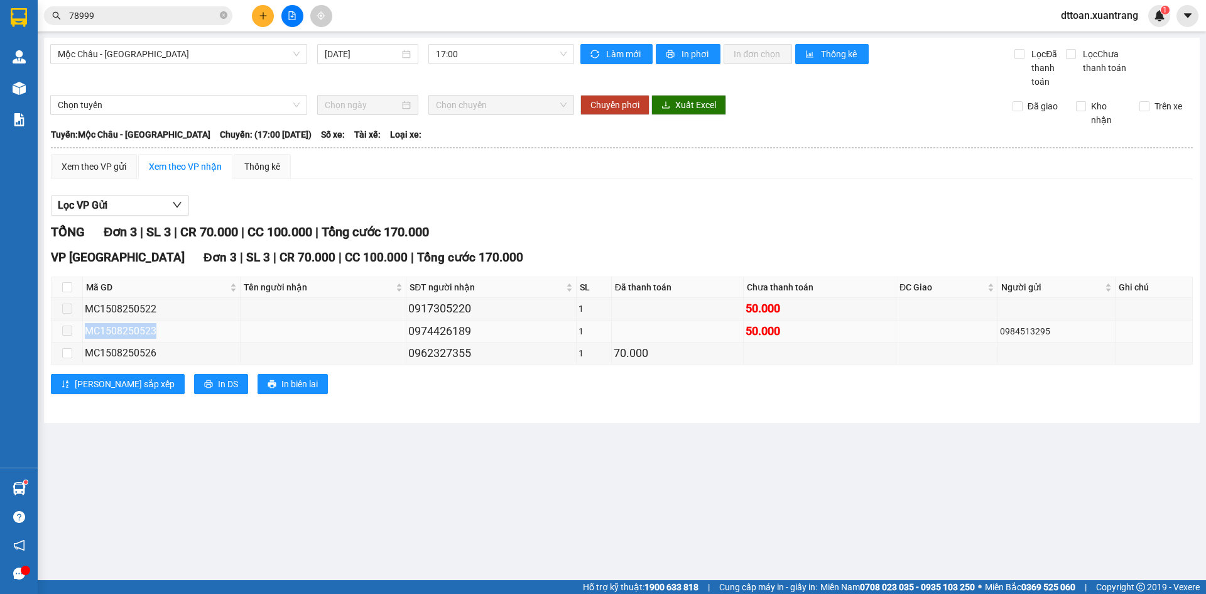
copy div "MC1508250523"
click at [131, 18] on input "78999" at bounding box center [143, 16] width 148 height 14
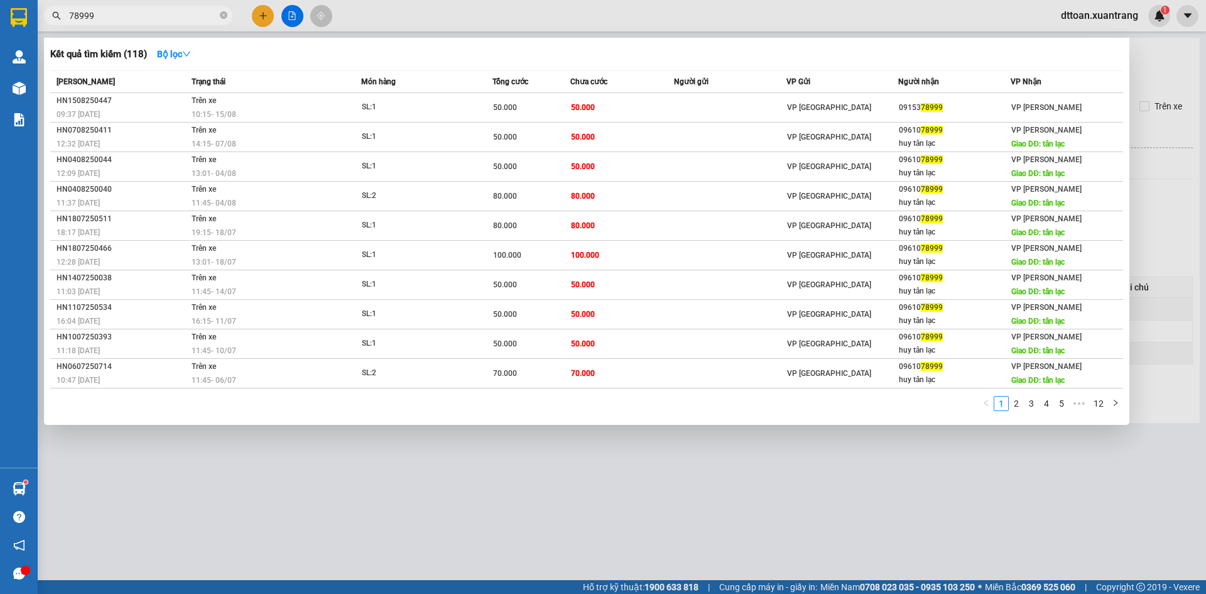
click at [131, 18] on input "78999" at bounding box center [143, 16] width 148 height 14
paste input "MC1508250523"
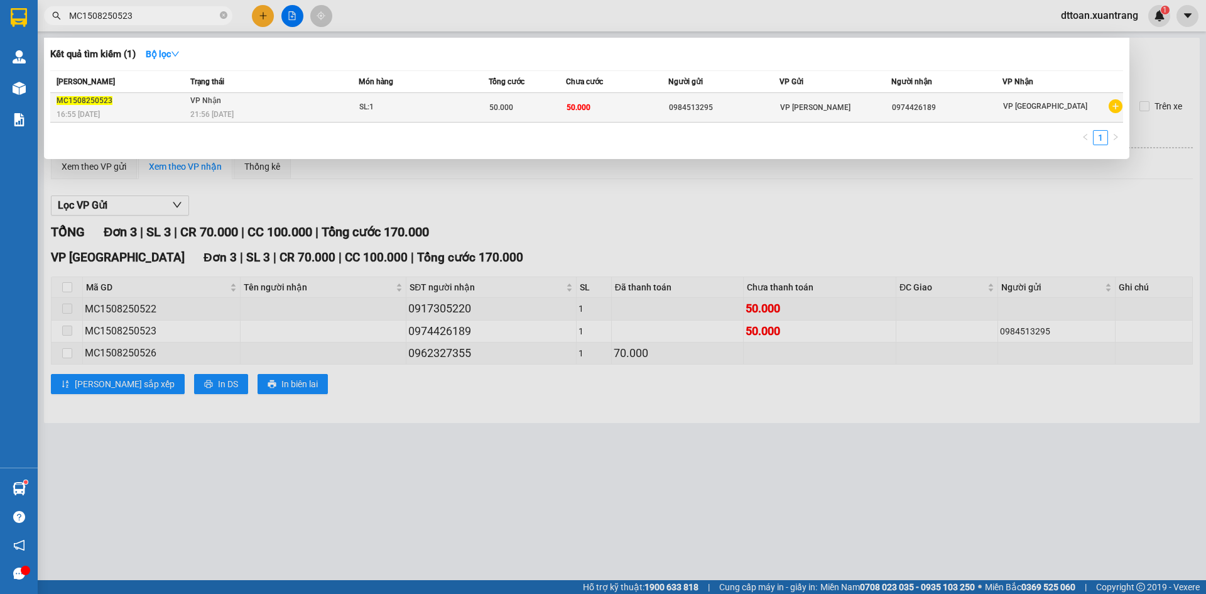
type input "MC1508250523"
click at [469, 112] on span "SL: 1" at bounding box center [423, 107] width 129 height 14
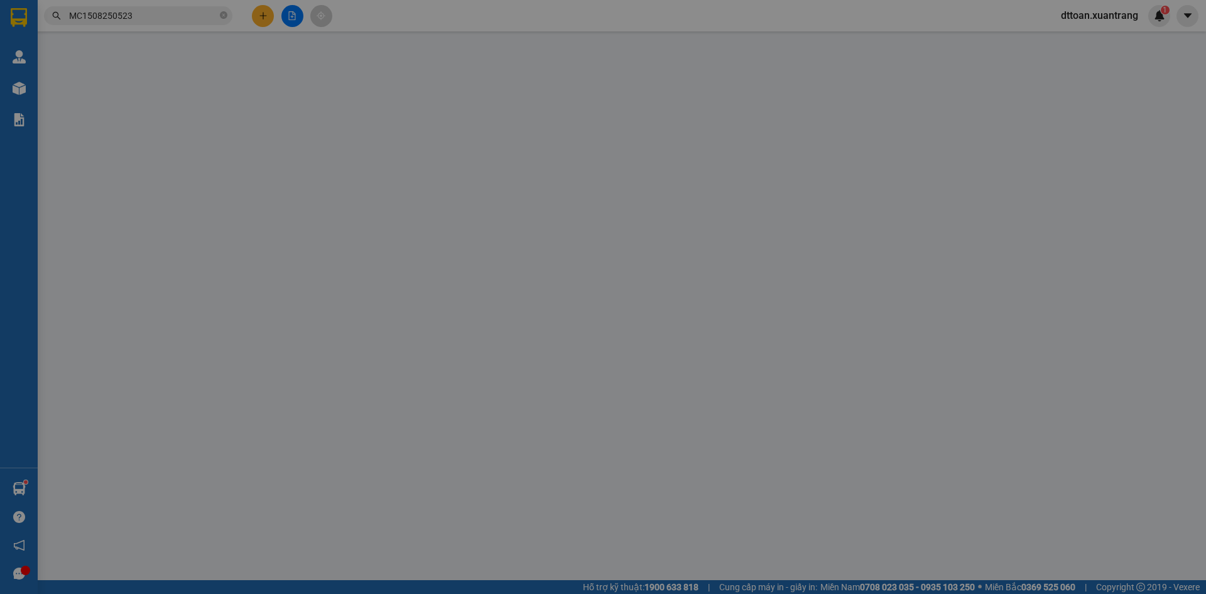
type input "0984513295"
type input "0974426189"
type input "50.000"
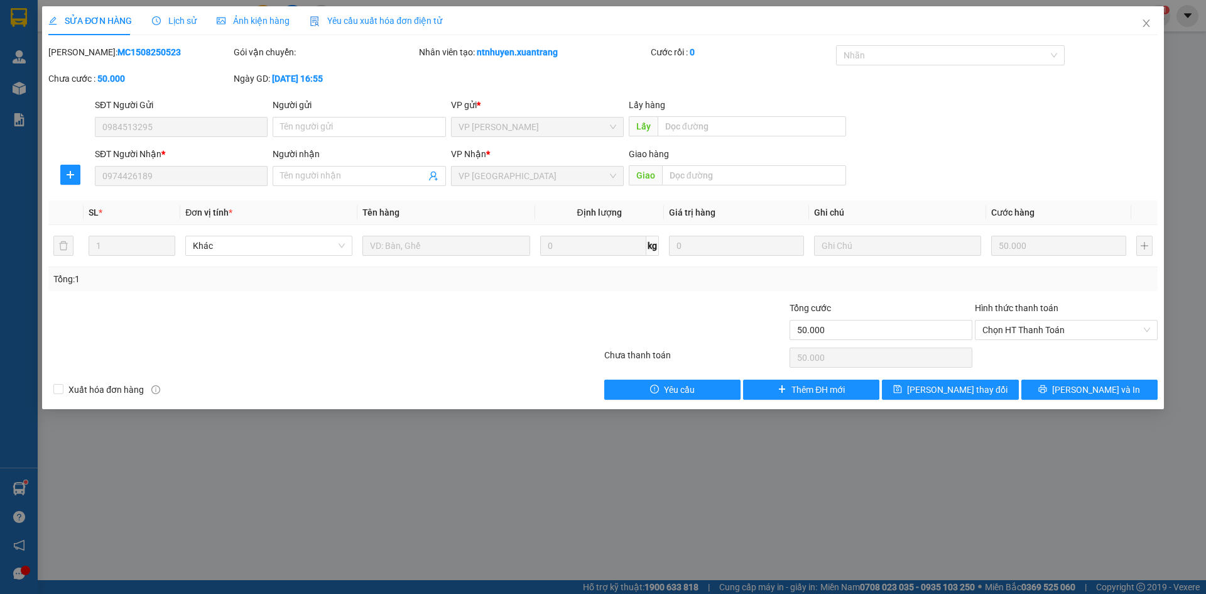
click at [263, 17] on span "Ảnh kiện hàng" at bounding box center [253, 21] width 73 height 10
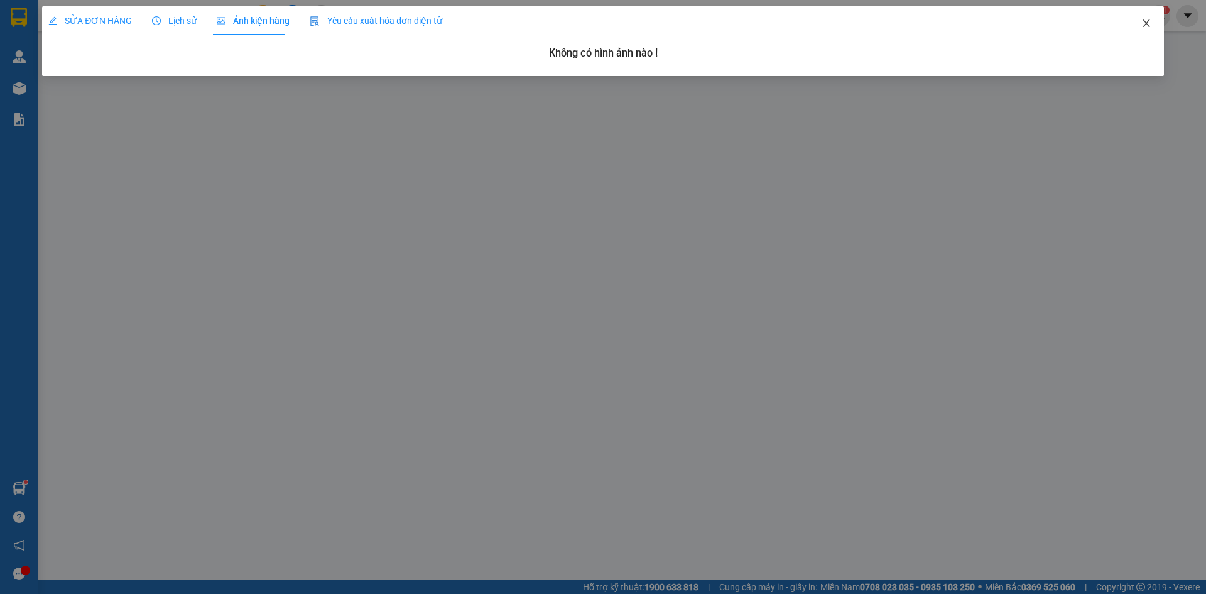
click at [1148, 24] on icon "close" at bounding box center [1146, 23] width 10 height 10
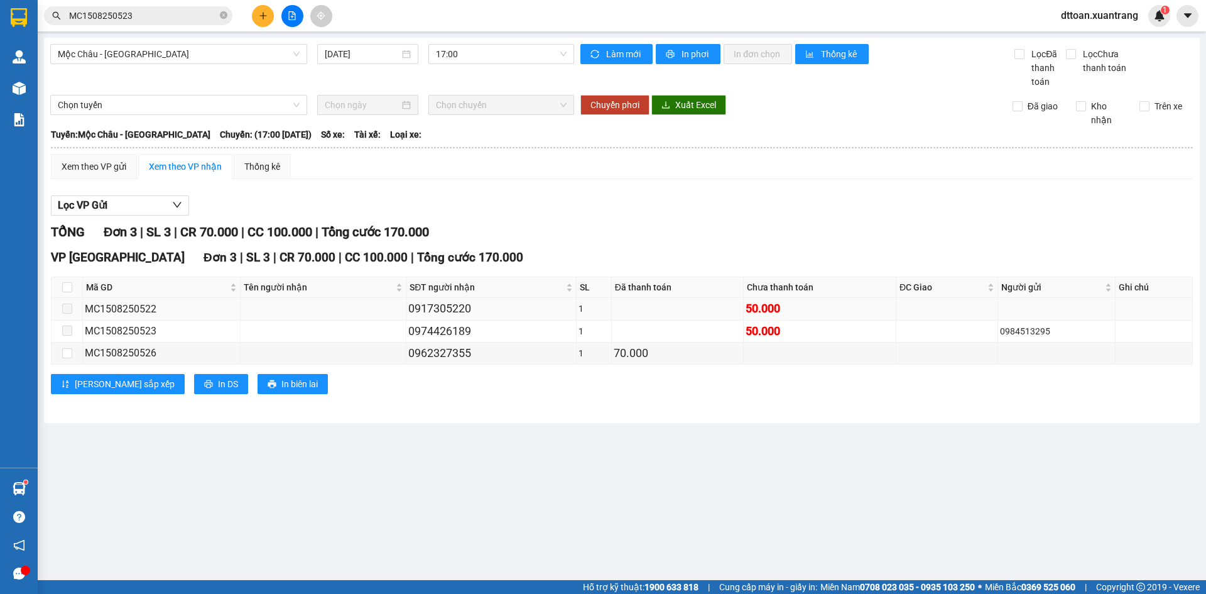
click at [441, 303] on div "0917305220" at bounding box center [490, 309] width 165 height 18
click at [143, 307] on div "MC1508250522" at bounding box center [161, 309] width 153 height 16
click at [143, 306] on div "MC1508250522" at bounding box center [161, 309] width 153 height 16
copy div "MC1508250522"
click at [176, 17] on input "MC1508250523" at bounding box center [143, 16] width 148 height 14
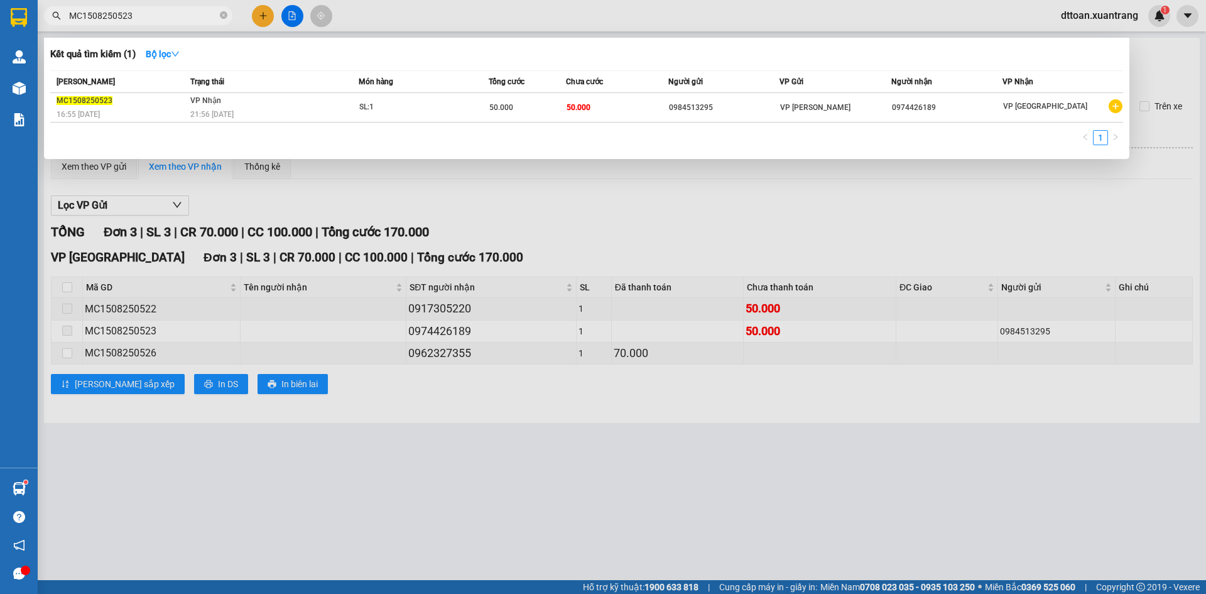
click at [176, 17] on input "MC1508250523" at bounding box center [143, 16] width 148 height 14
paste input "2"
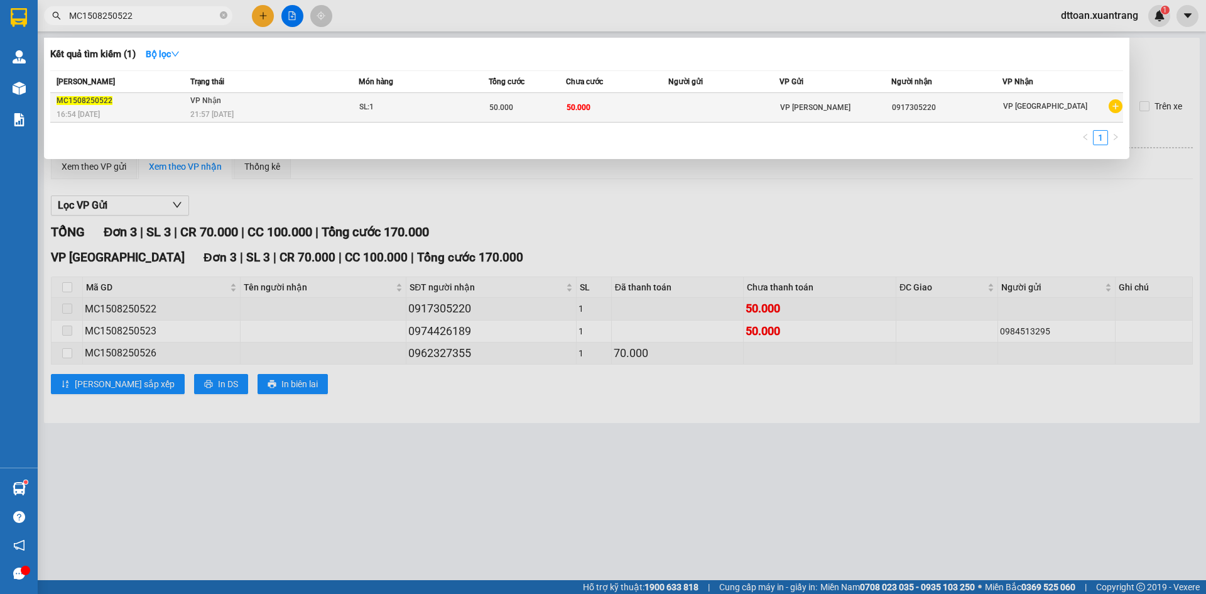
click at [477, 113] on span "SL: 1" at bounding box center [423, 107] width 129 height 14
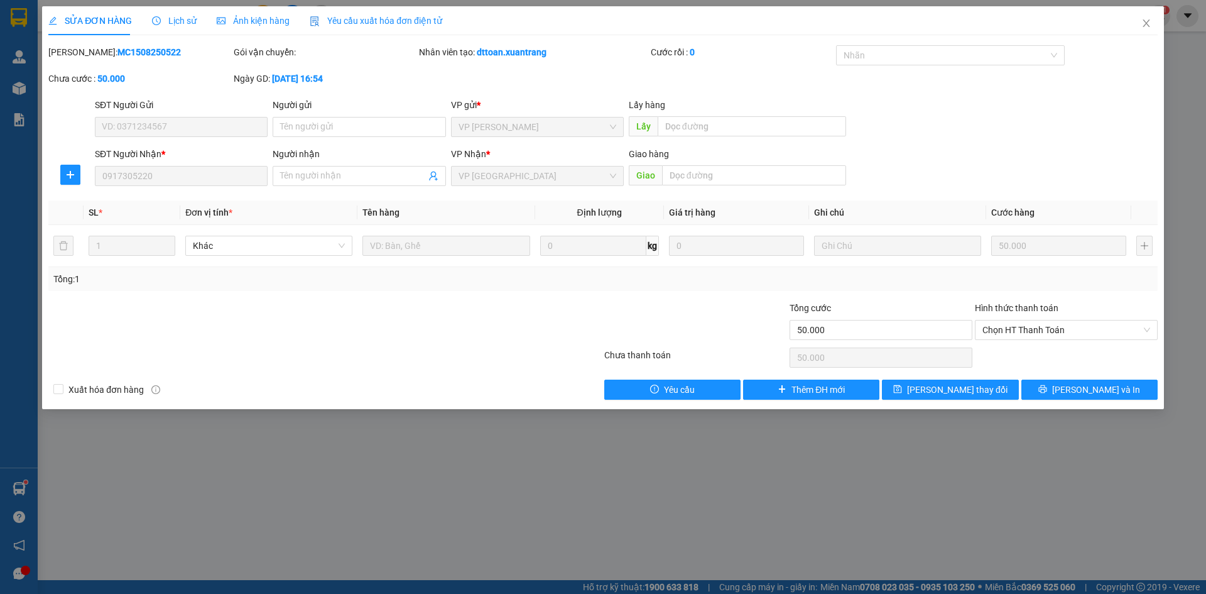
click at [258, 21] on span "Ảnh kiện hàng" at bounding box center [253, 21] width 73 height 10
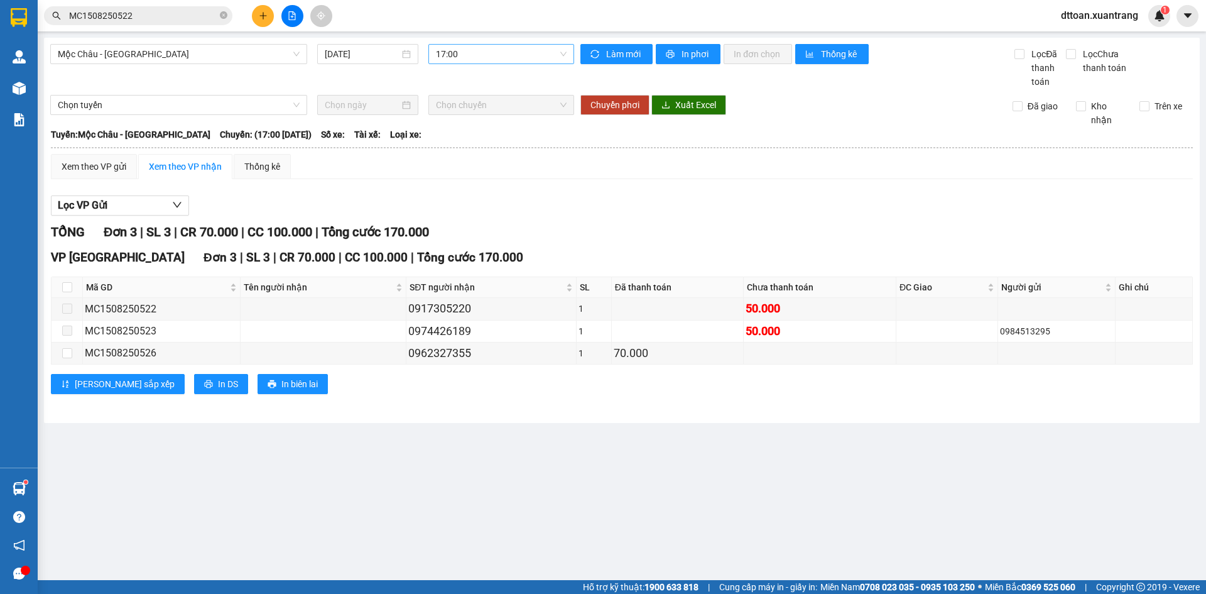
click at [456, 49] on span "17:00" at bounding box center [501, 54] width 131 height 19
click at [460, 200] on div "16:00" at bounding box center [485, 200] width 98 height 14
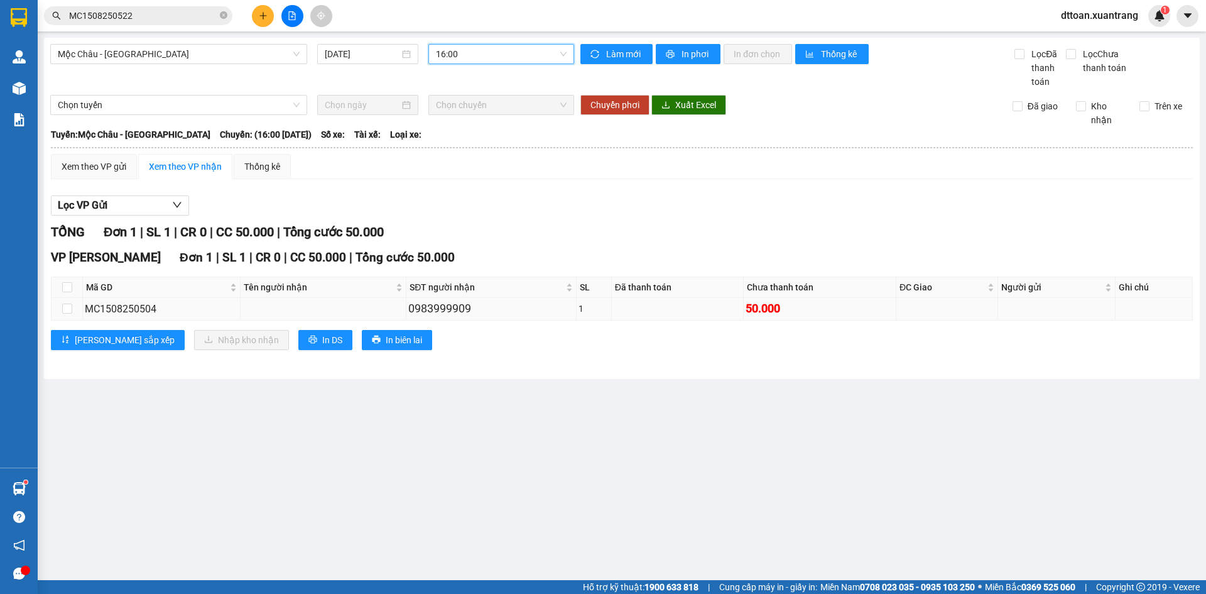
click at [451, 312] on div "0983999909" at bounding box center [490, 309] width 165 height 18
copy div "0983999909"
click at [198, 21] on input "MC1508250522" at bounding box center [143, 16] width 148 height 14
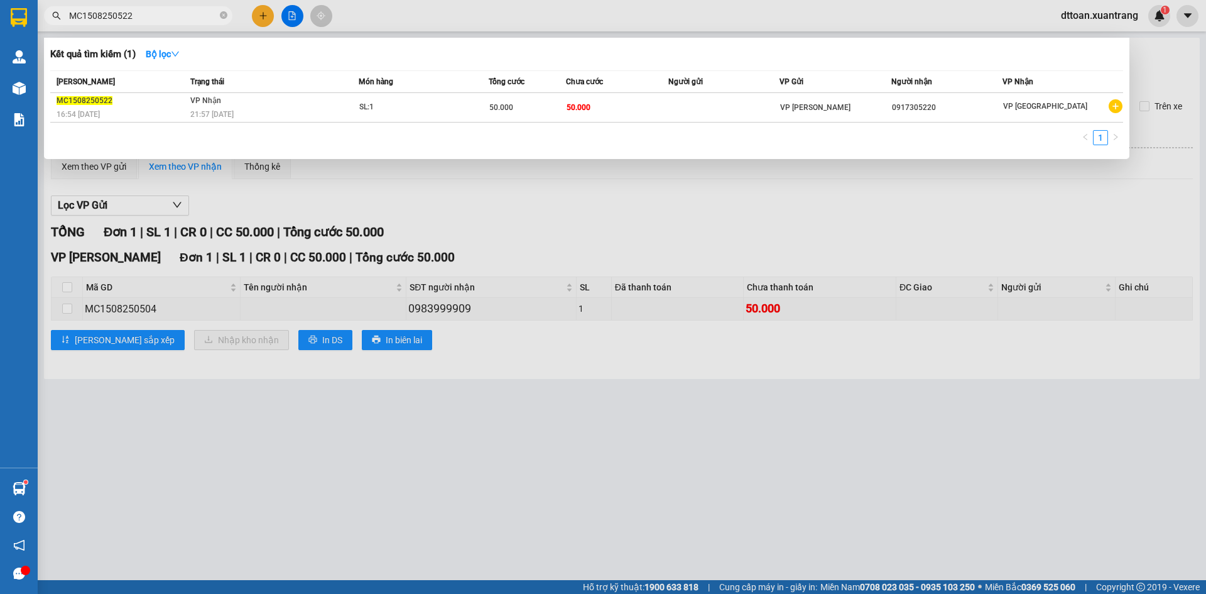
click at [198, 21] on input "MC1508250522" at bounding box center [143, 16] width 148 height 14
paste input "0983999909"
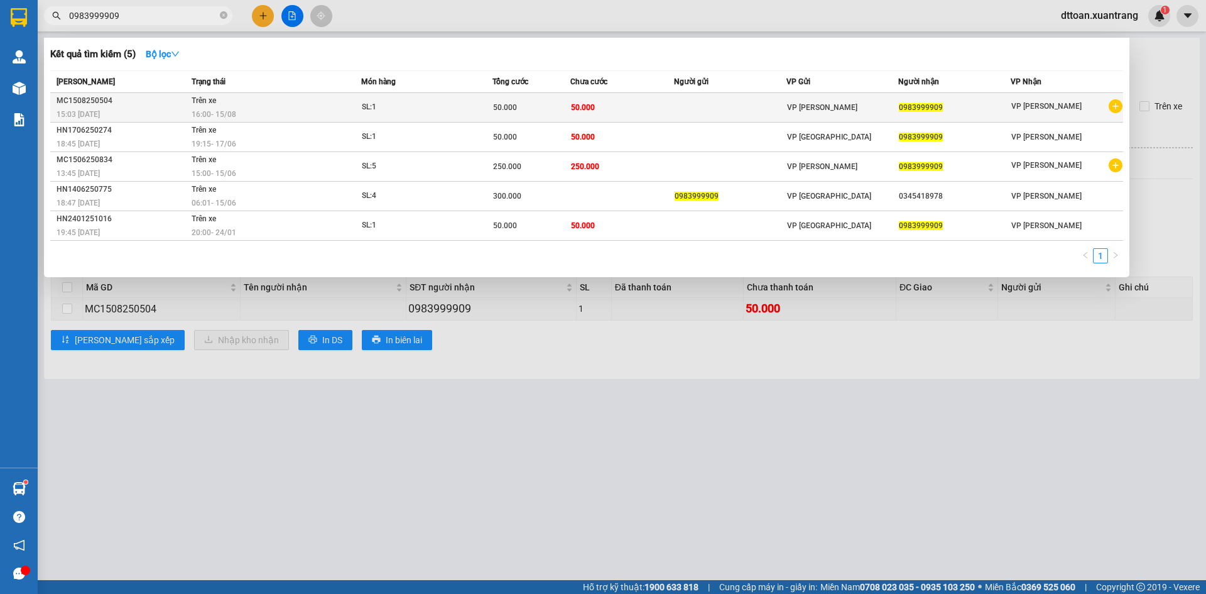
type input "0983999909"
click at [361, 111] on div "16:00 [DATE]" at bounding box center [276, 114] width 169 height 14
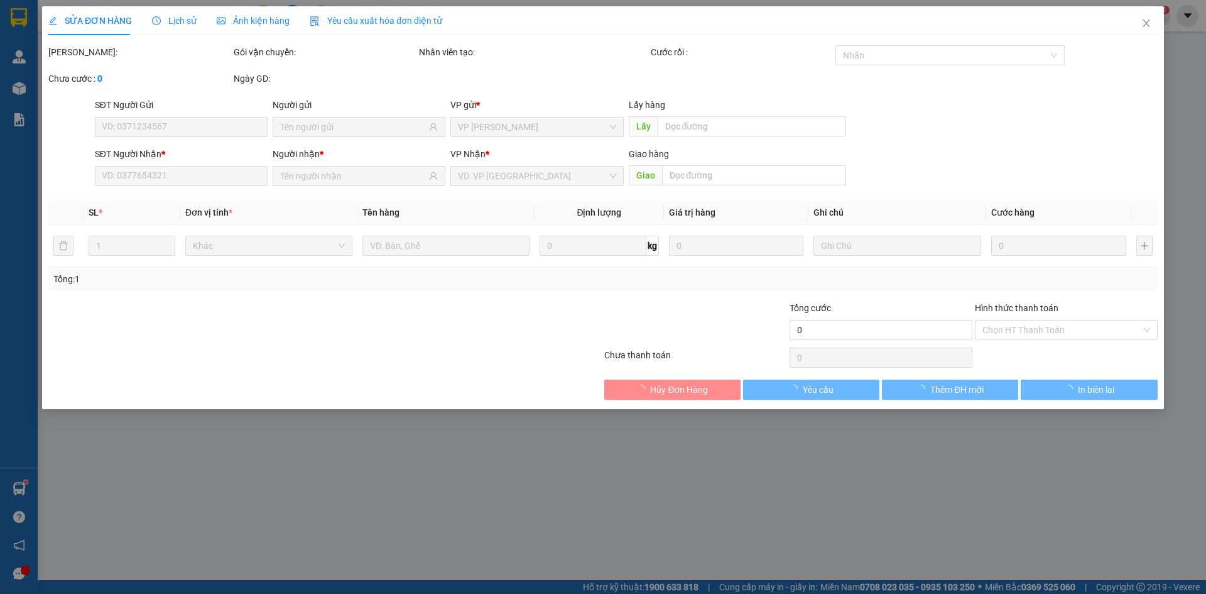
type input "0983999909"
type input "50.000"
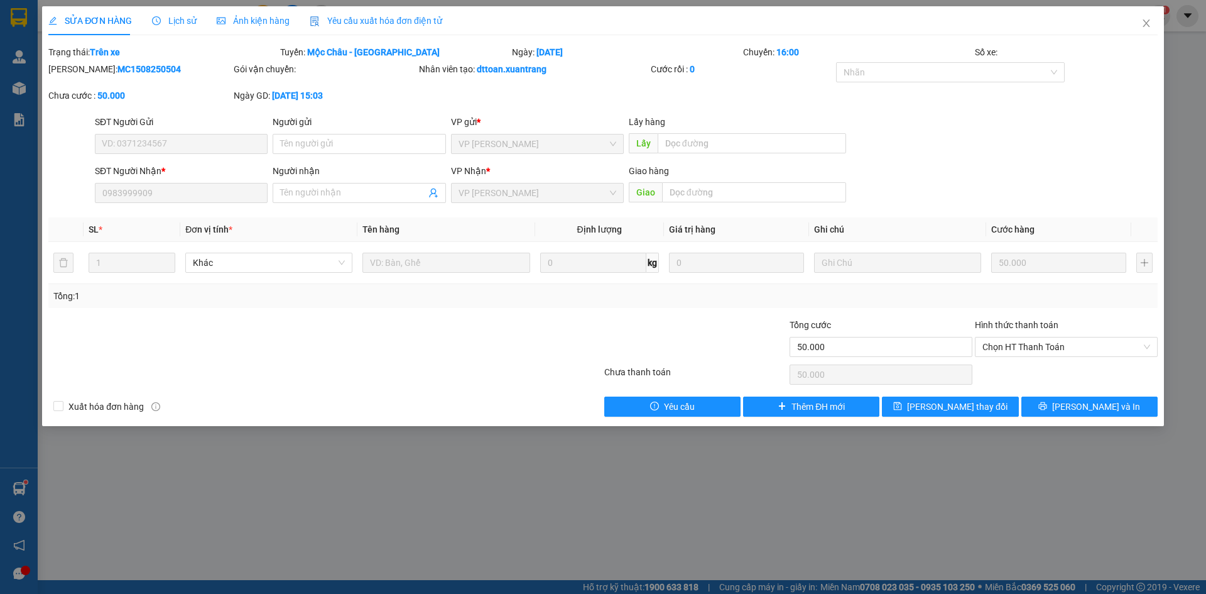
click at [254, 26] on span "Ảnh kiện hàng" at bounding box center [253, 21] width 73 height 10
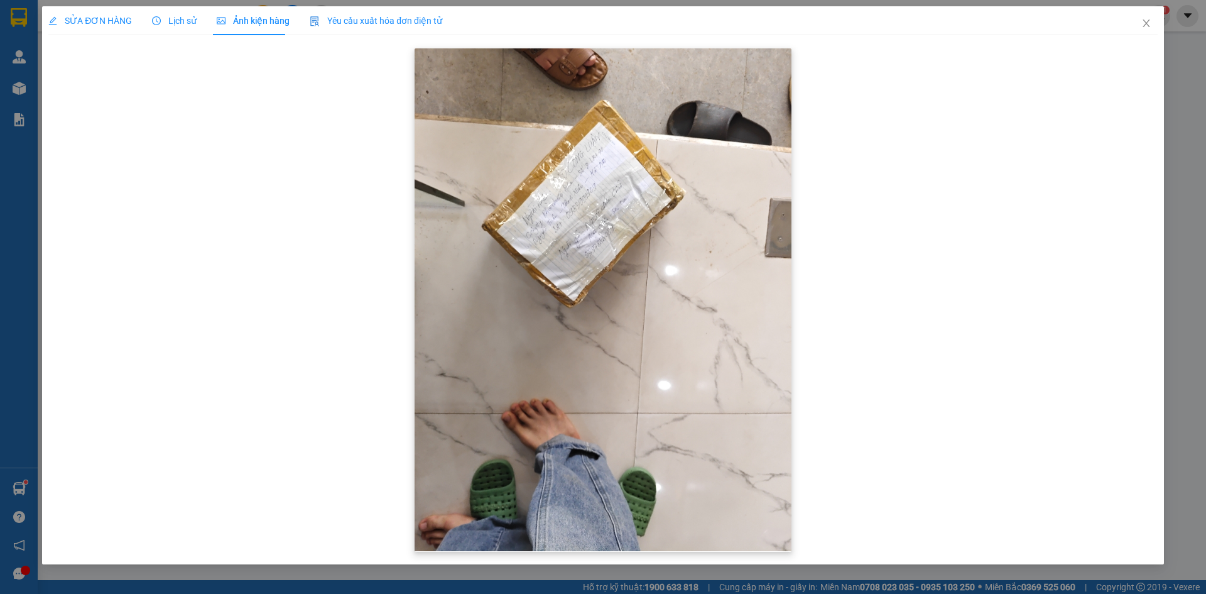
click at [609, 213] on img at bounding box center [603, 299] width 377 height 502
click at [614, 237] on img at bounding box center [603, 299] width 377 height 502
click at [573, 197] on img at bounding box center [603, 299] width 377 height 502
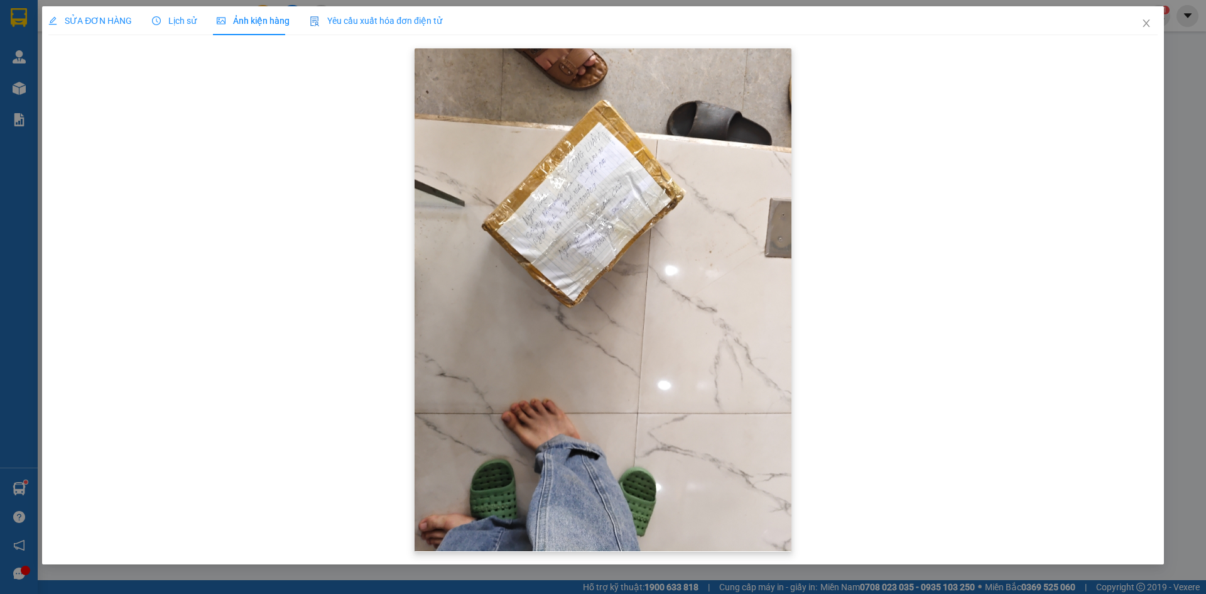
click at [573, 197] on img at bounding box center [603, 299] width 377 height 502
click at [1146, 23] on icon "close" at bounding box center [1146, 23] width 10 height 10
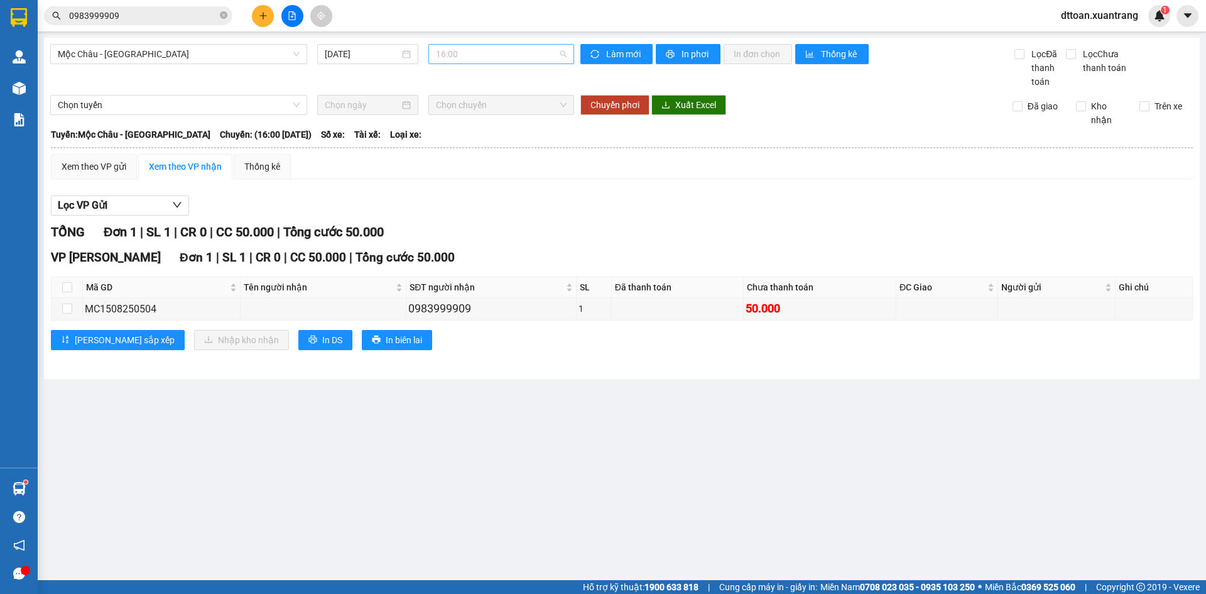
click at [473, 54] on span "16:00" at bounding box center [501, 54] width 131 height 19
click at [509, 414] on main "[GEOGRAPHIC_DATA] - [GEOGRAPHIC_DATA] [DATE] 16:00 Làm mới In phơi In đơn chọn …" at bounding box center [603, 290] width 1206 height 580
click at [428, 310] on div "0983999909" at bounding box center [490, 309] width 165 height 18
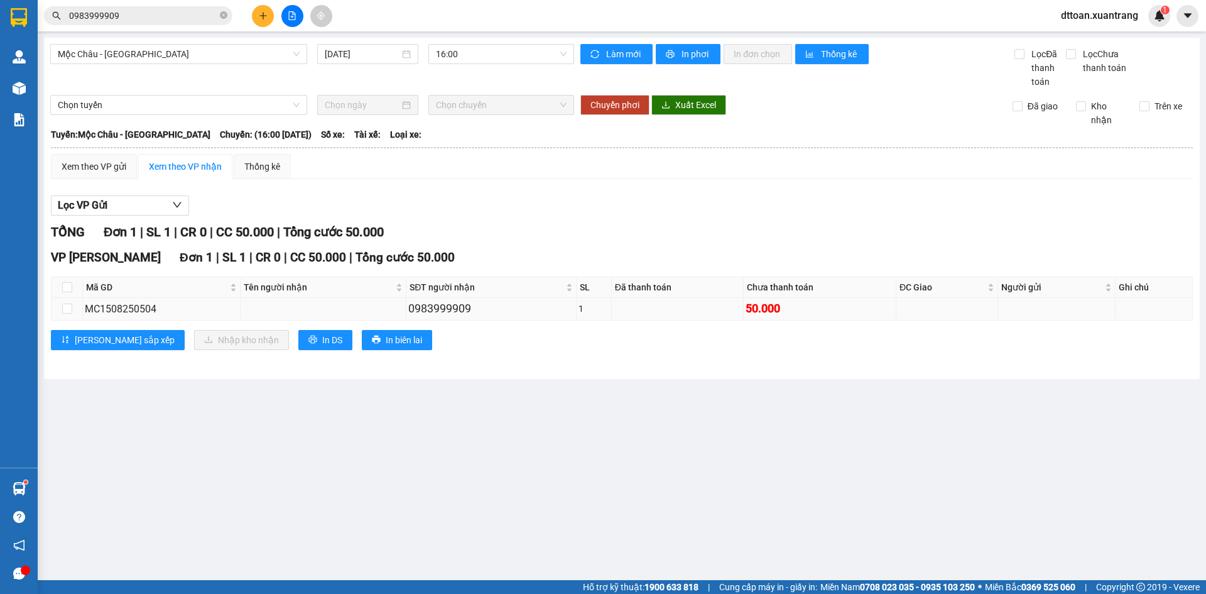
click at [139, 308] on div "MC1508250504" at bounding box center [161, 309] width 153 height 16
copy div "MC1508250504"
click at [190, 16] on input "0983999909" at bounding box center [143, 16] width 148 height 14
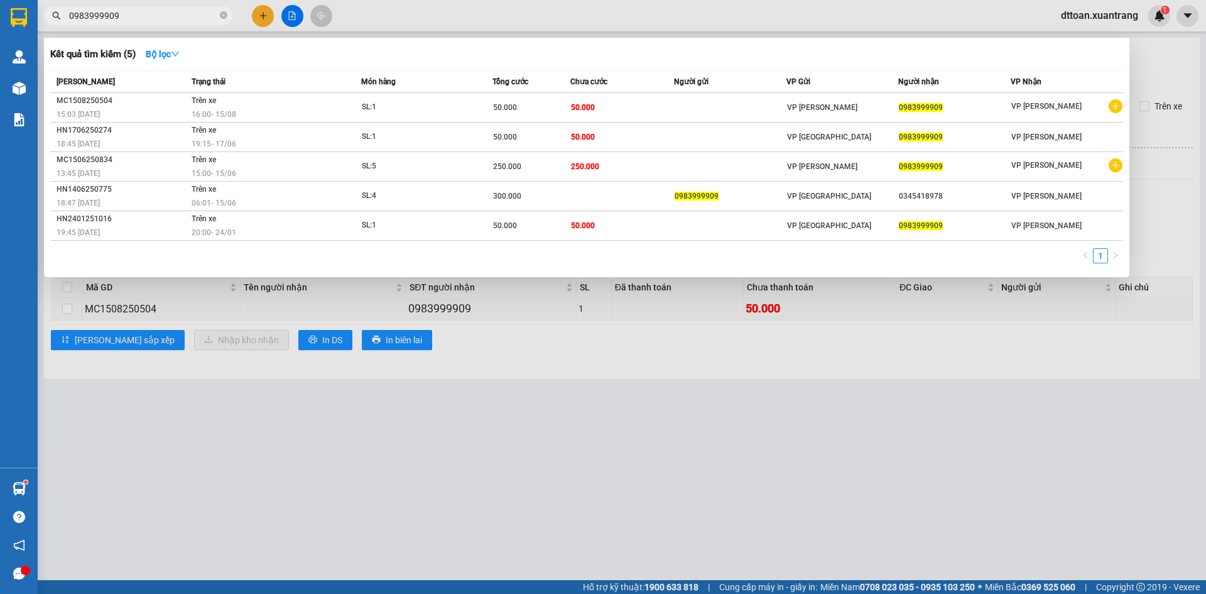
click at [190, 16] on input "0983999909" at bounding box center [143, 16] width 148 height 14
paste input "MC1508250504"
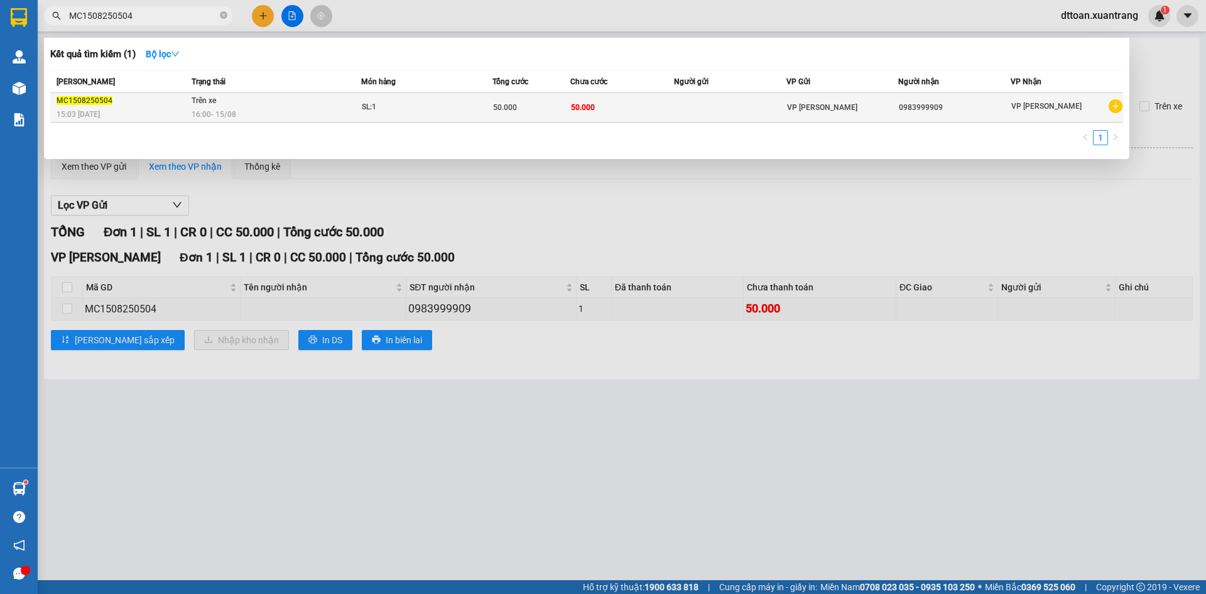
type input "MC1508250504"
click at [380, 112] on div "SL: 1" at bounding box center [409, 107] width 94 height 14
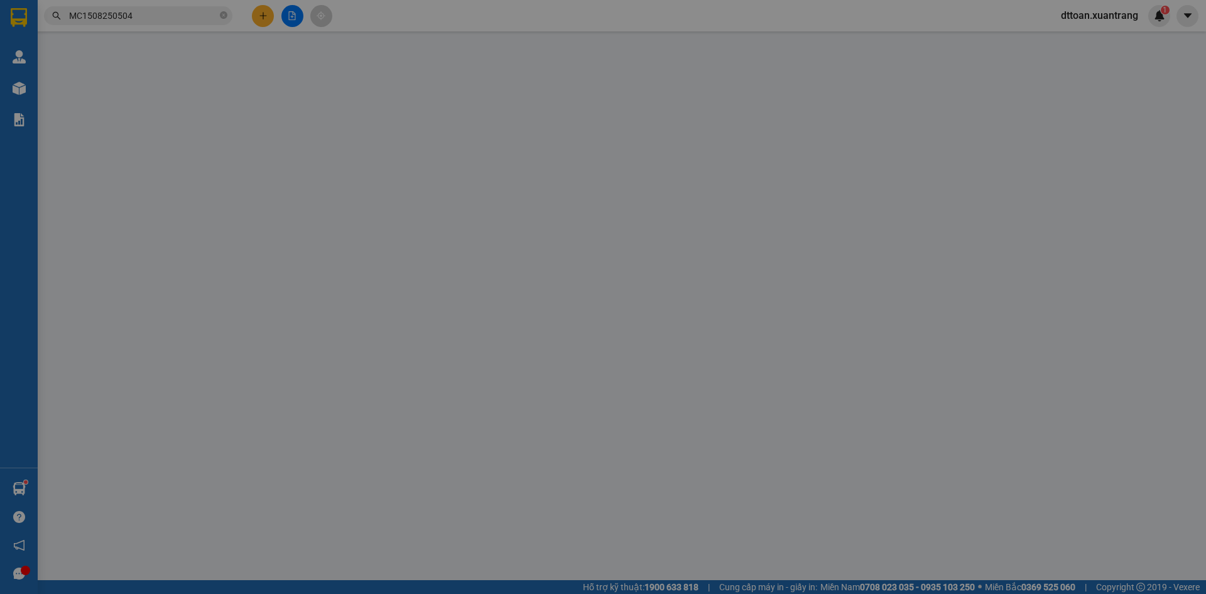
type input "0983999909"
type input "50.000"
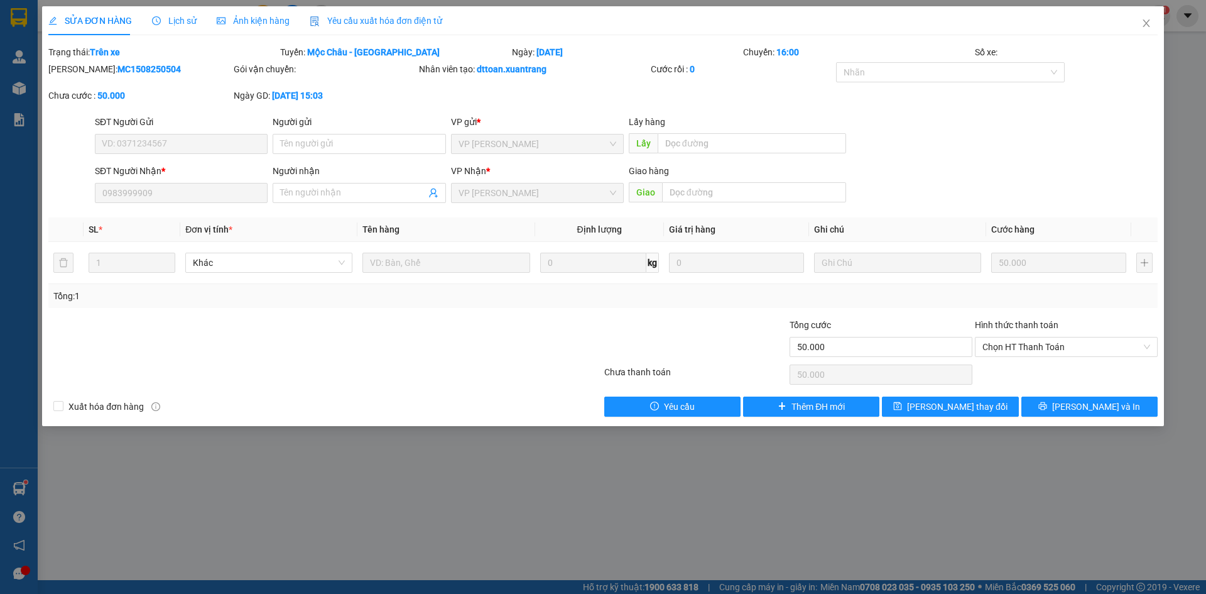
click at [234, 19] on span "Ảnh kiện hàng" at bounding box center [253, 21] width 73 height 10
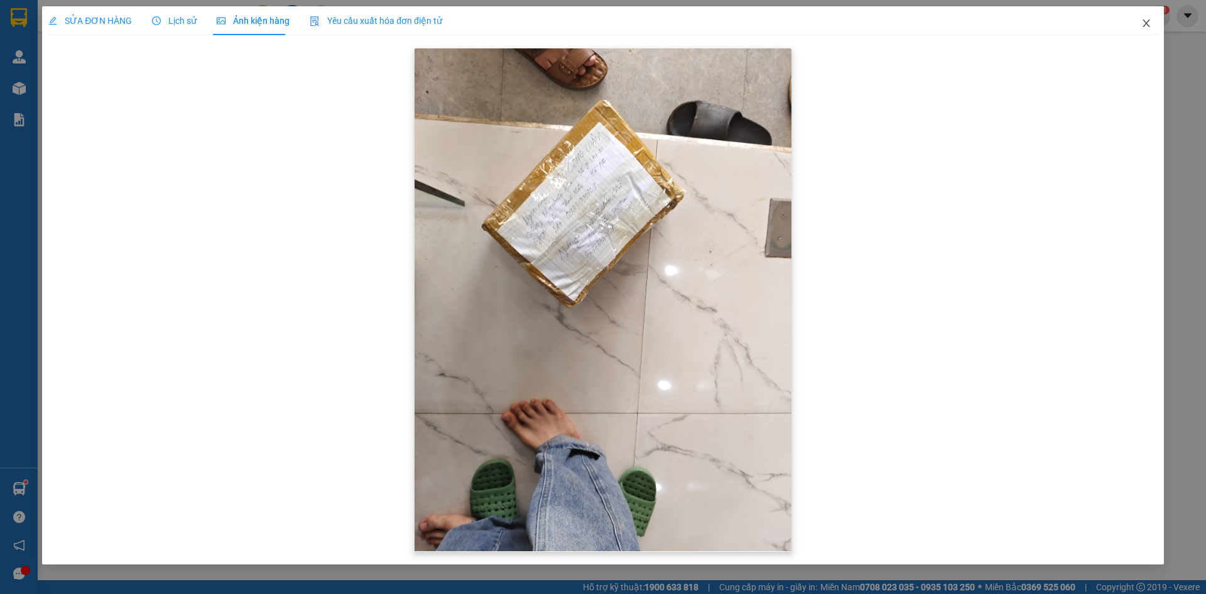
drag, startPoint x: 1141, startPoint y: 20, endPoint x: 725, endPoint y: 273, distance: 486.8
click at [727, 281] on div "SỬA ĐƠN HÀNG Lịch sử Ảnh kiện hàng Yêu cầu xuất hóa đơn điện tử Total Paid Fee …" at bounding box center [603, 285] width 1122 height 558
click at [605, 197] on img at bounding box center [603, 299] width 377 height 502
drag, startPoint x: 1141, startPoint y: 25, endPoint x: 487, endPoint y: 205, distance: 678.0
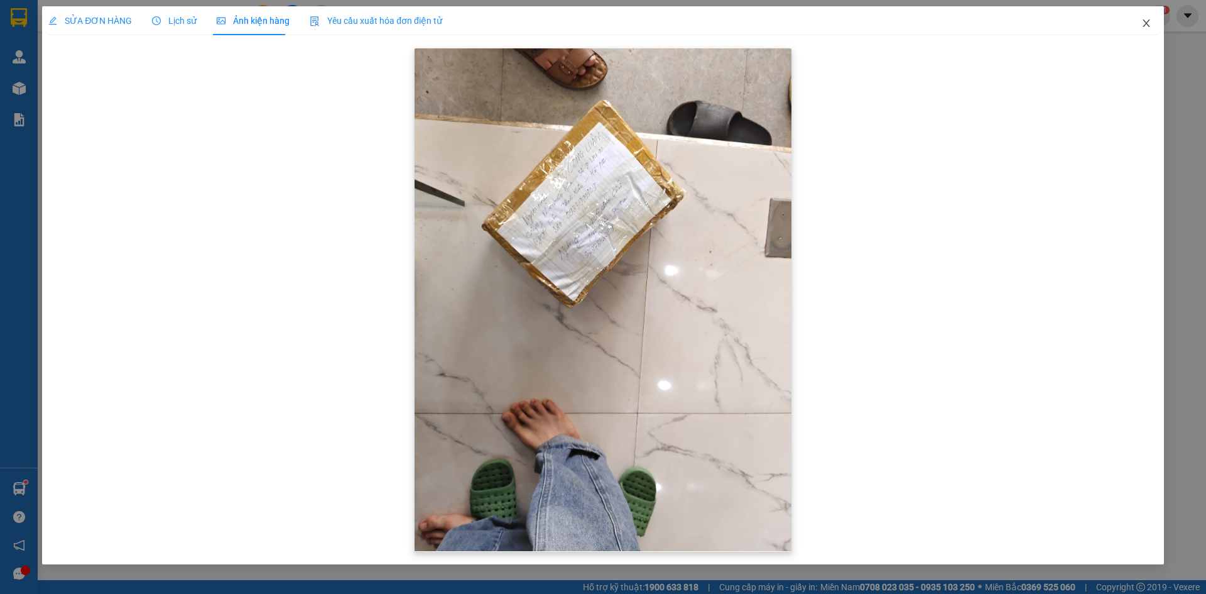
click at [550, 218] on div "SỬA ĐƠN HÀNG Lịch sử Ảnh kiện hàng Yêu cầu xuất hóa đơn điện tử Total Paid Fee …" at bounding box center [603, 285] width 1122 height 558
click at [1147, 23] on icon "close" at bounding box center [1145, 23] width 7 height 8
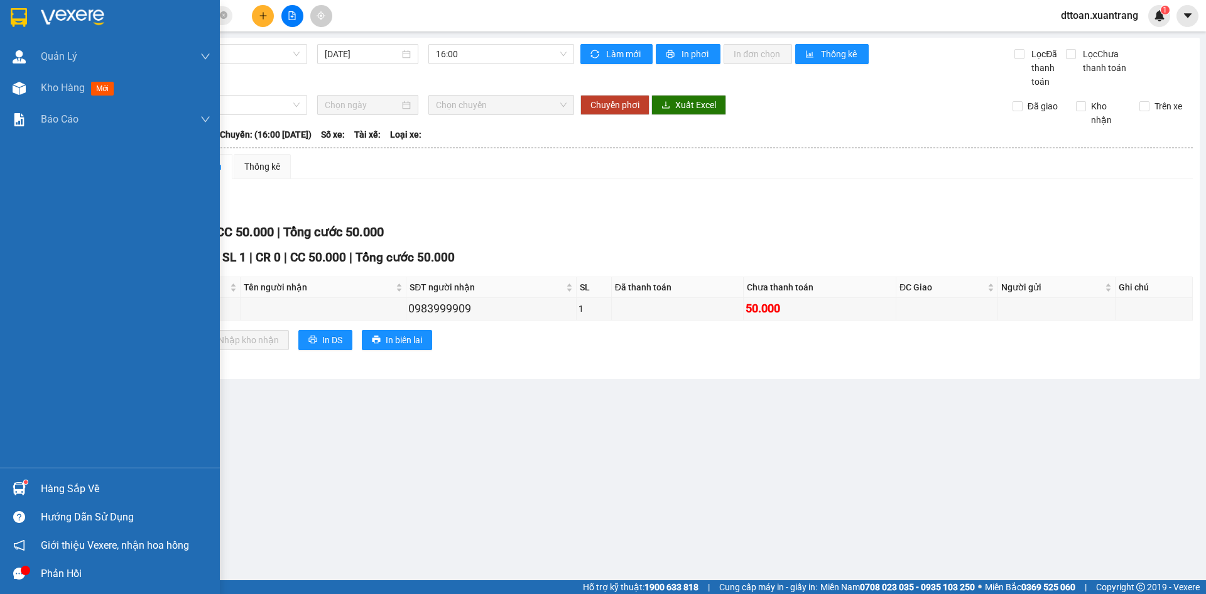
click at [41, 20] on img at bounding box center [72, 17] width 63 height 19
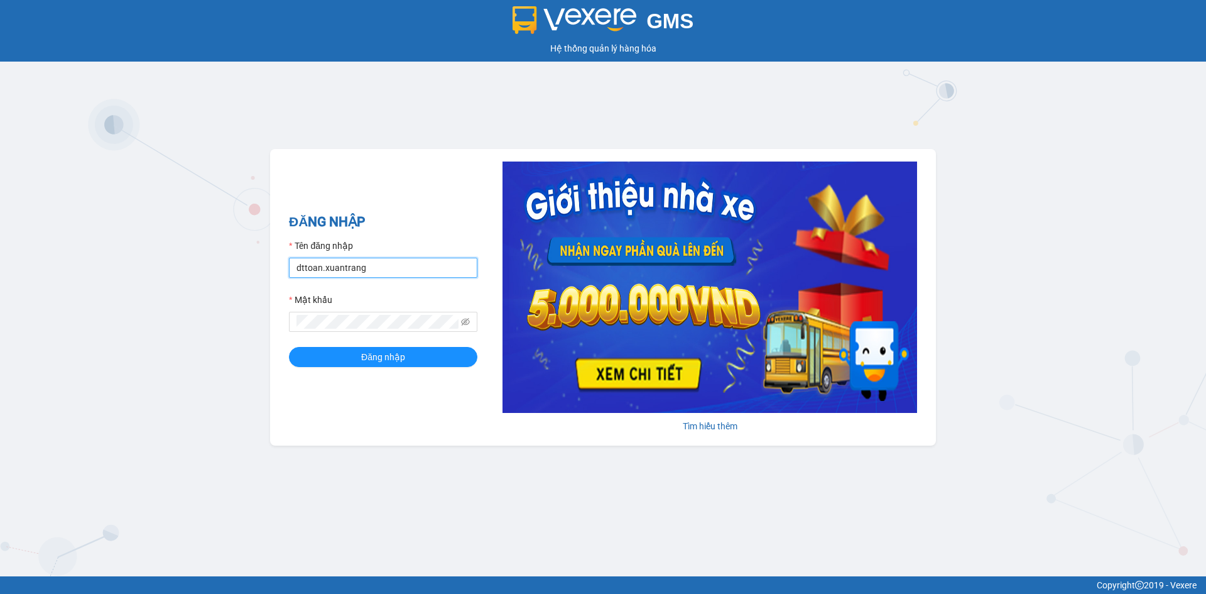
click at [361, 276] on input "dttoan.xuantrang" at bounding box center [383, 268] width 188 height 20
click at [362, 273] on input "dttoan.h" at bounding box center [383, 268] width 188 height 20
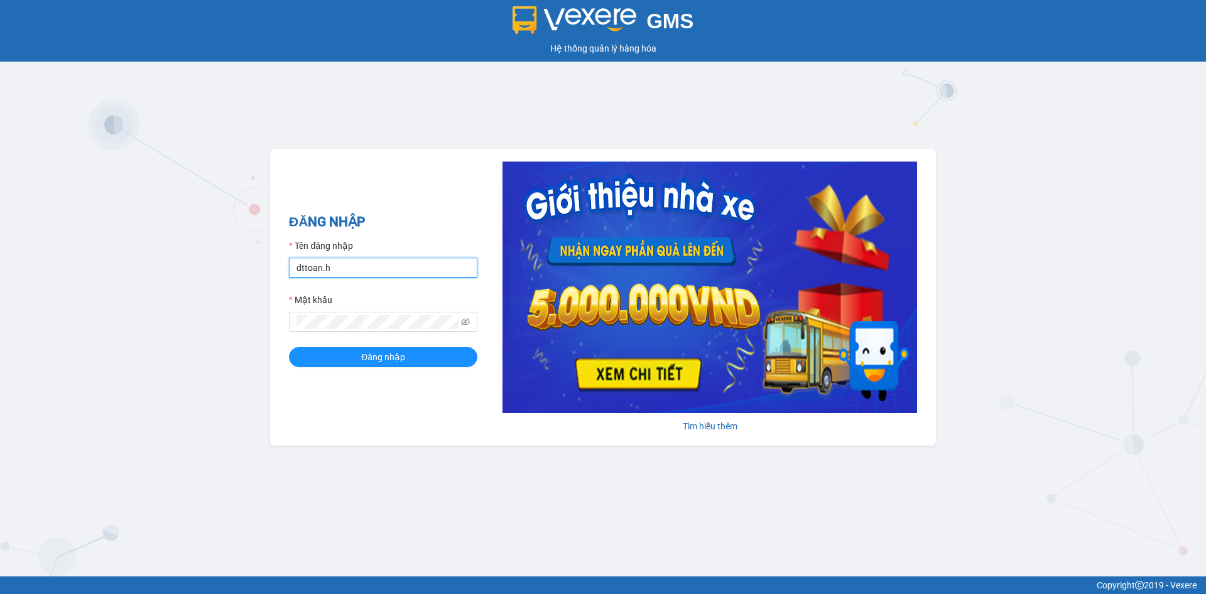
click at [362, 273] on input "dttoan.h" at bounding box center [383, 268] width 188 height 20
type input "nthai.xuantrang"
click at [289, 347] on button "Đăng nhập" at bounding box center [383, 357] width 188 height 20
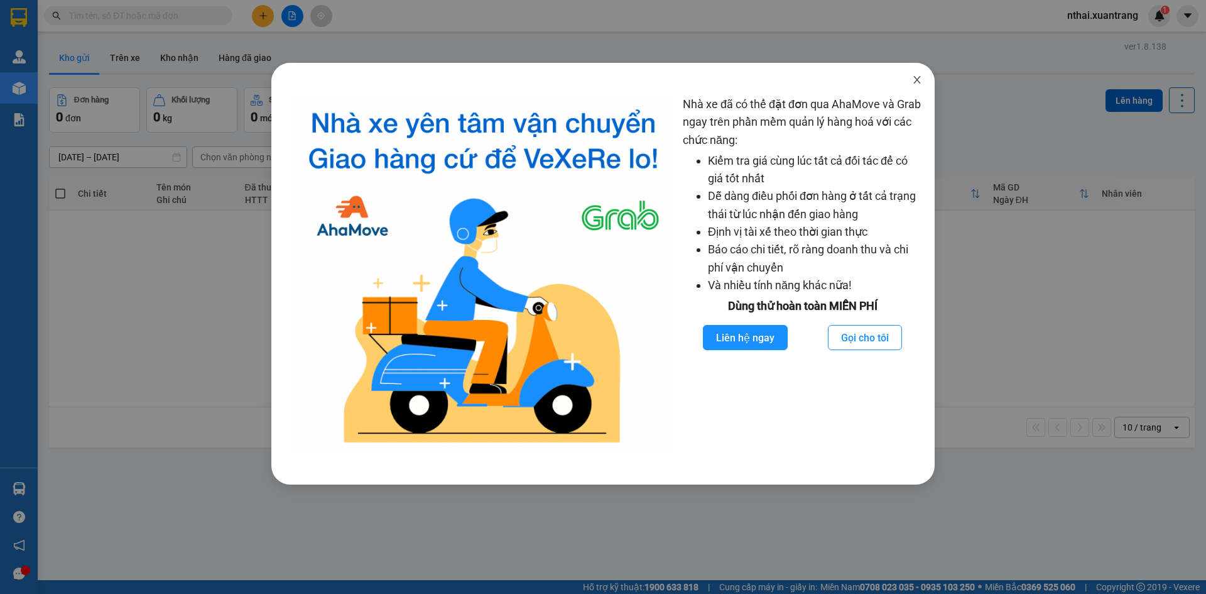
click at [913, 77] on icon "close" at bounding box center [917, 80] width 10 height 10
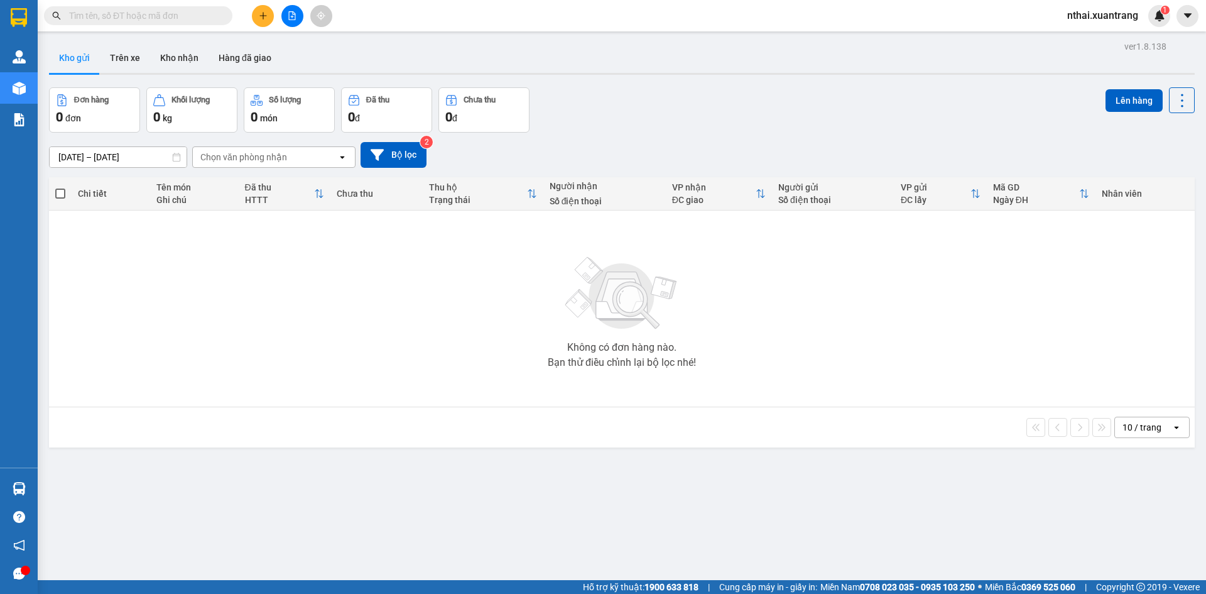
click at [175, 6] on span at bounding box center [138, 15] width 188 height 19
click at [175, 11] on input "text" at bounding box center [143, 16] width 148 height 14
paste input "0981280939"
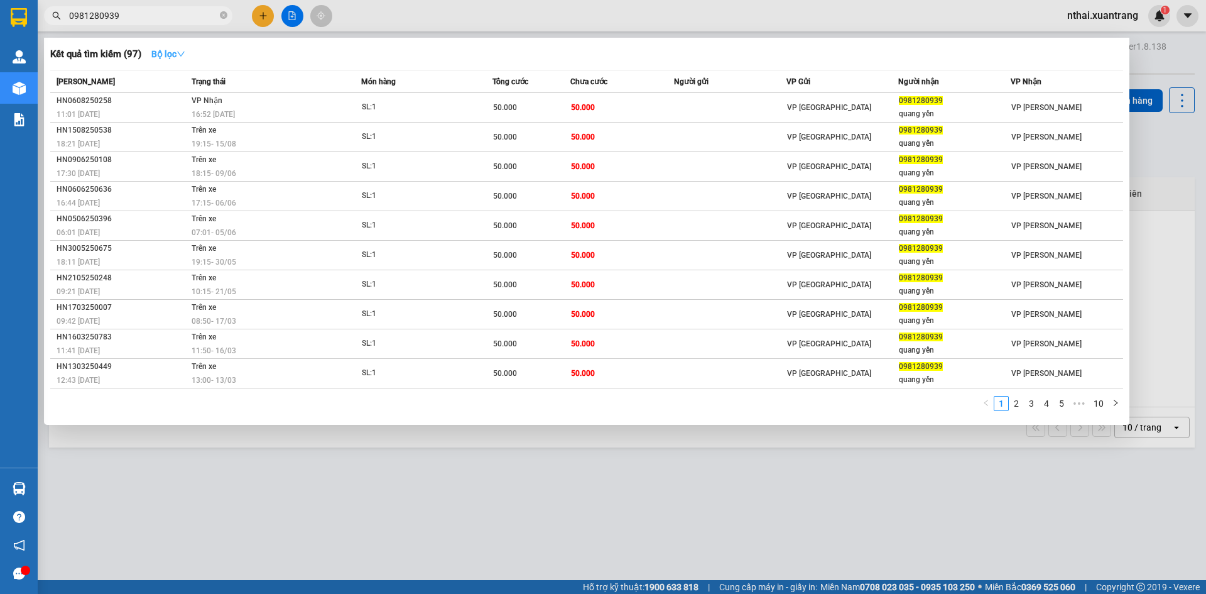
type input "0981280939"
click at [170, 58] on strong "Bộ lọc" at bounding box center [168, 54] width 34 height 10
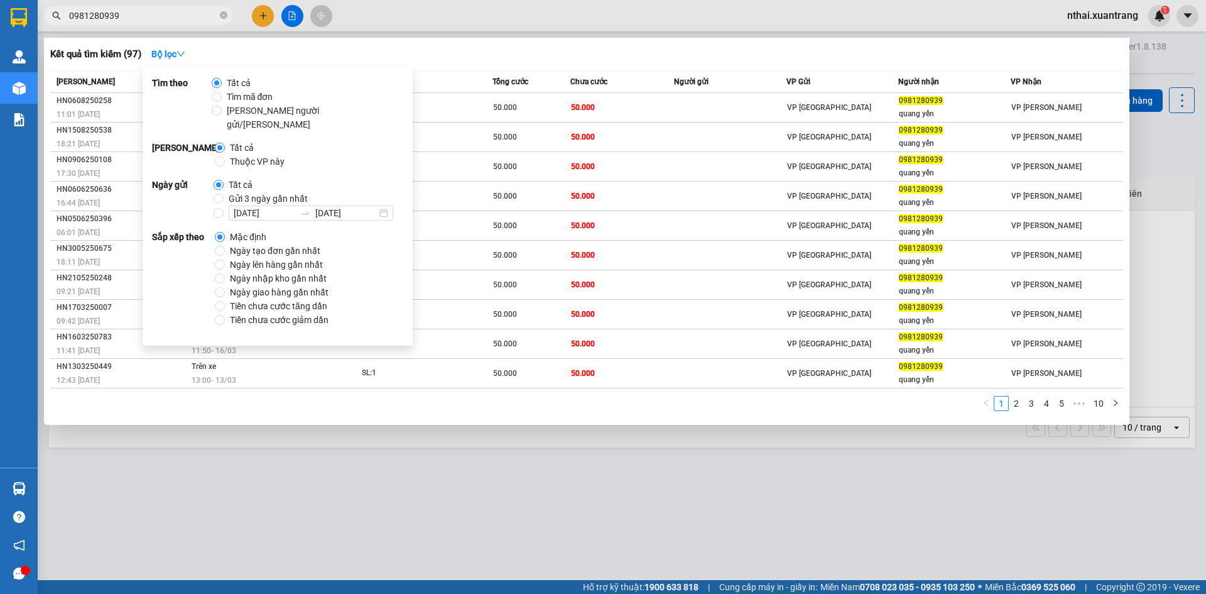
click at [242, 192] on span "Gửi 3 ngày gần nhất" at bounding box center [268, 199] width 89 height 14
click at [224, 193] on input "Gửi 3 ngày gần nhất" at bounding box center [219, 198] width 10 height 10
radio input "true"
radio input "false"
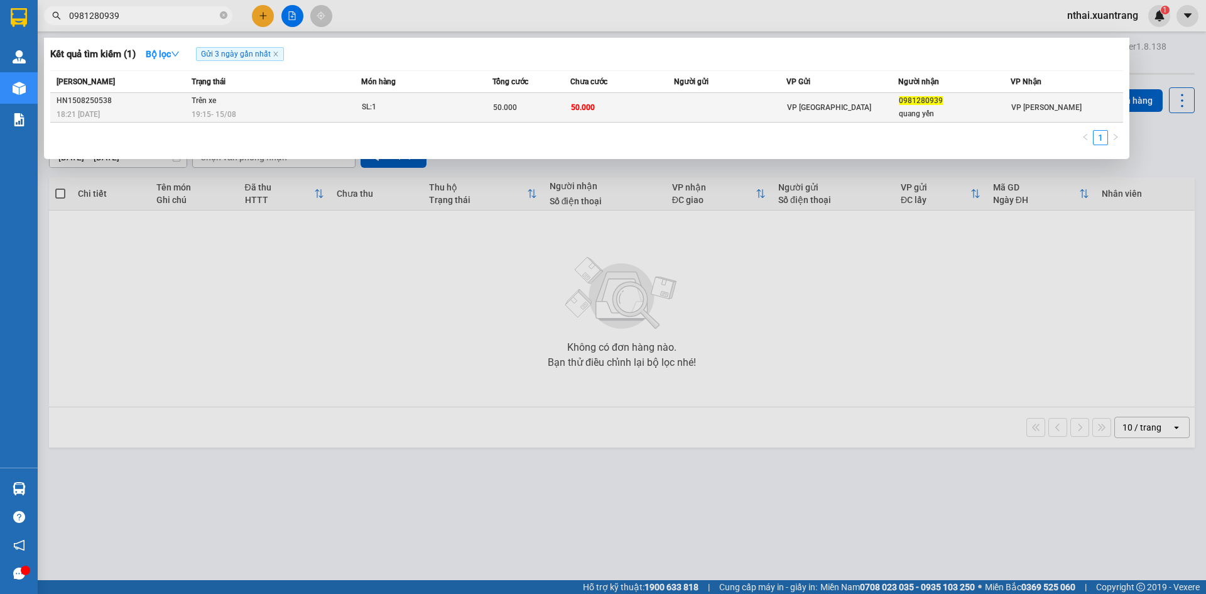
click at [503, 109] on span "50.000" at bounding box center [505, 107] width 24 height 9
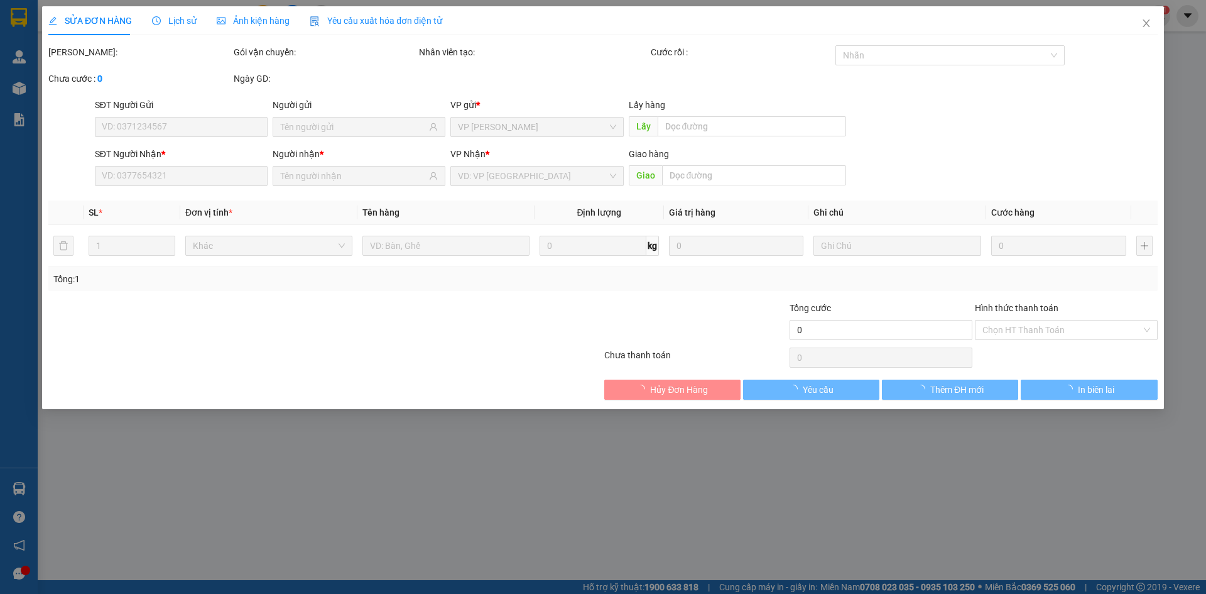
type input "0981280939"
type input "quang yến"
type input "50.000"
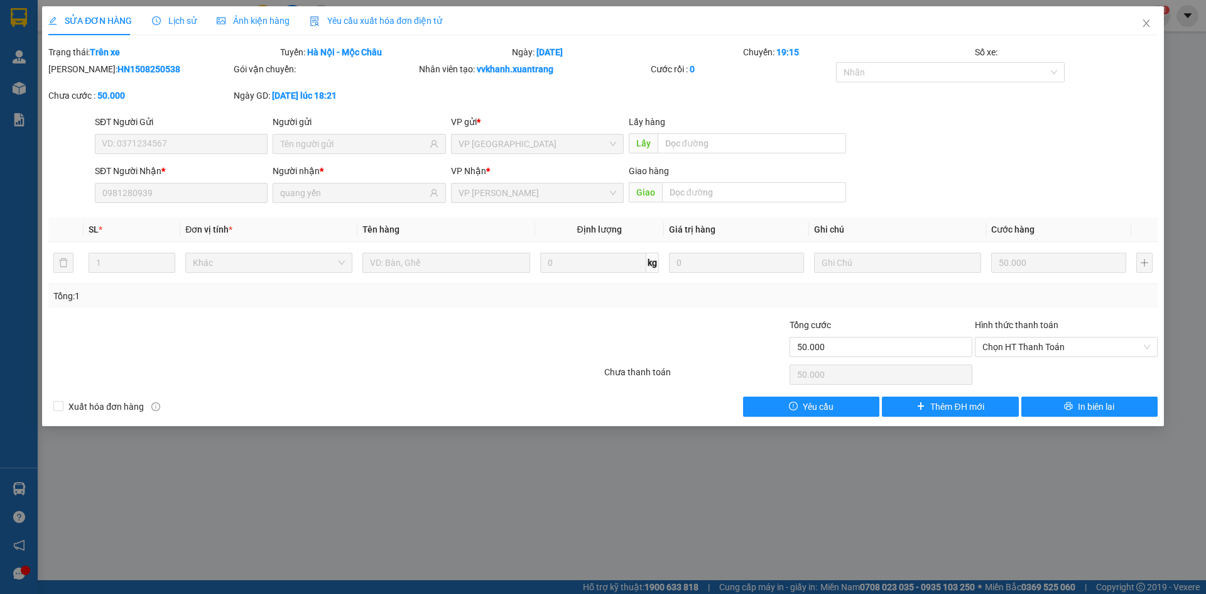
click at [217, 18] on icon "picture" at bounding box center [221, 20] width 9 height 9
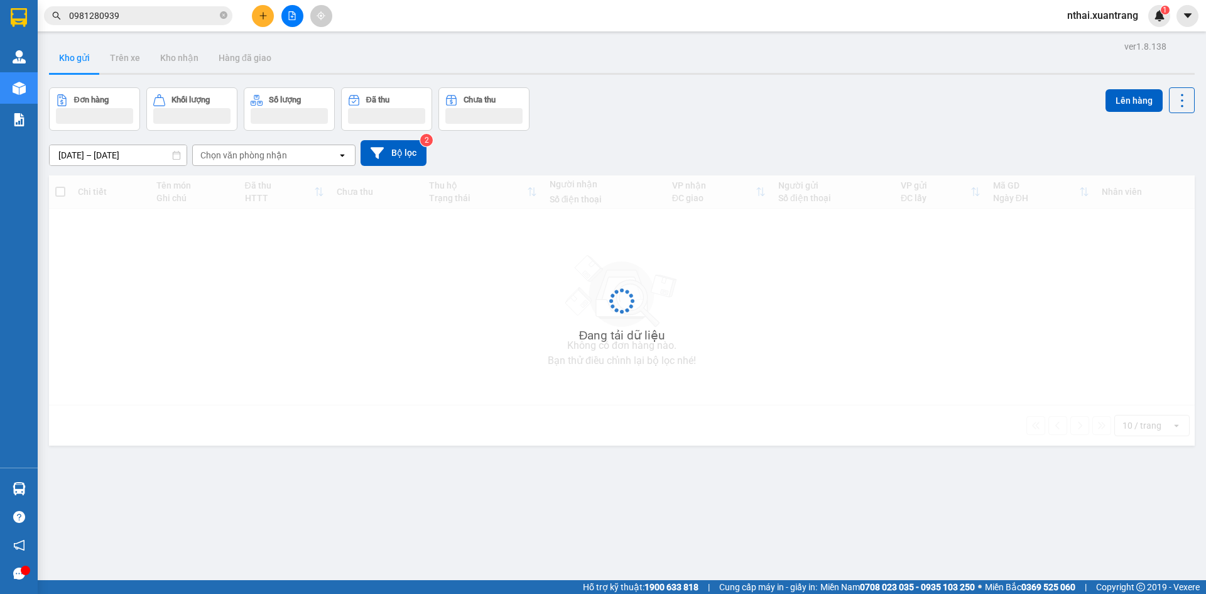
click at [149, 16] on input "0981280939" at bounding box center [143, 16] width 148 height 14
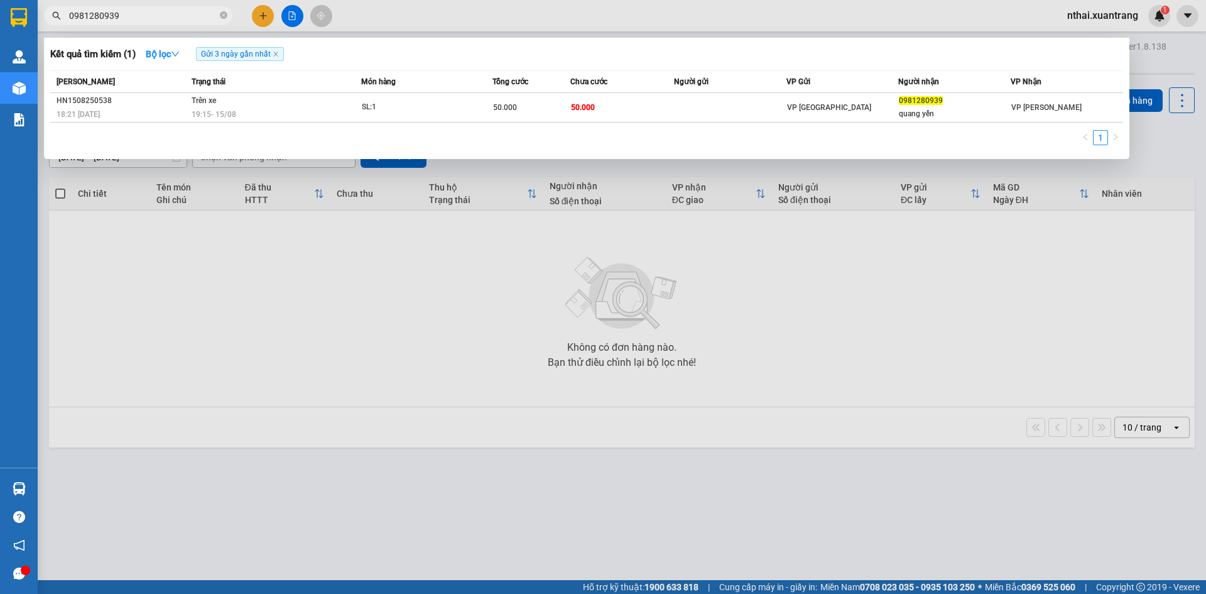
click at [415, 236] on div at bounding box center [603, 297] width 1206 height 594
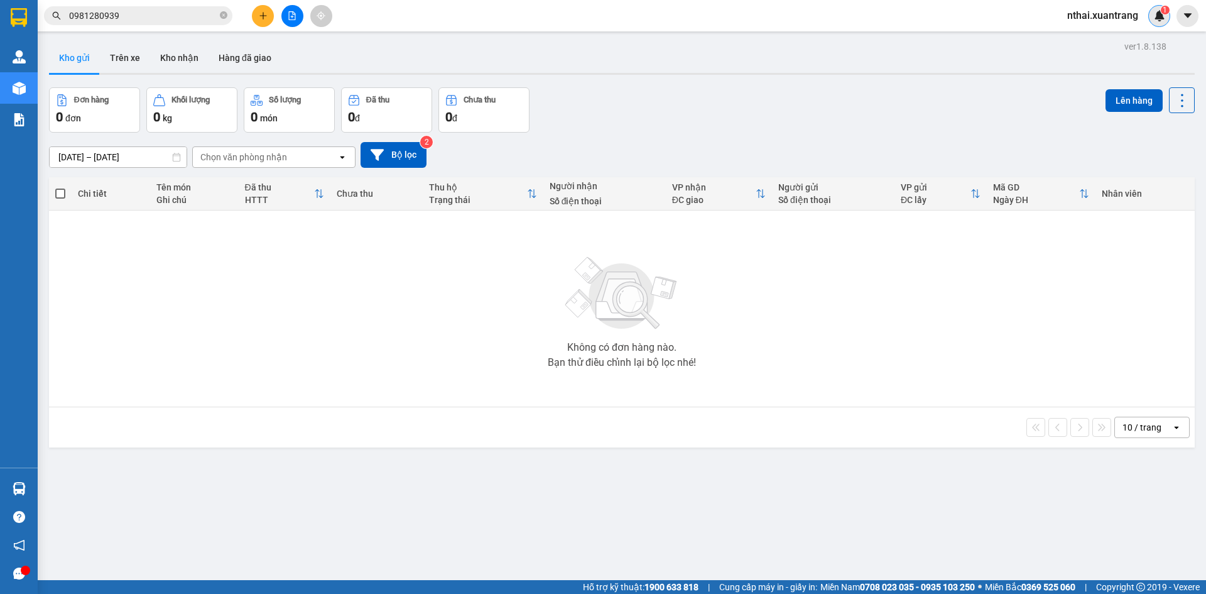
click at [1151, 14] on div "1" at bounding box center [1159, 16] width 22 height 22
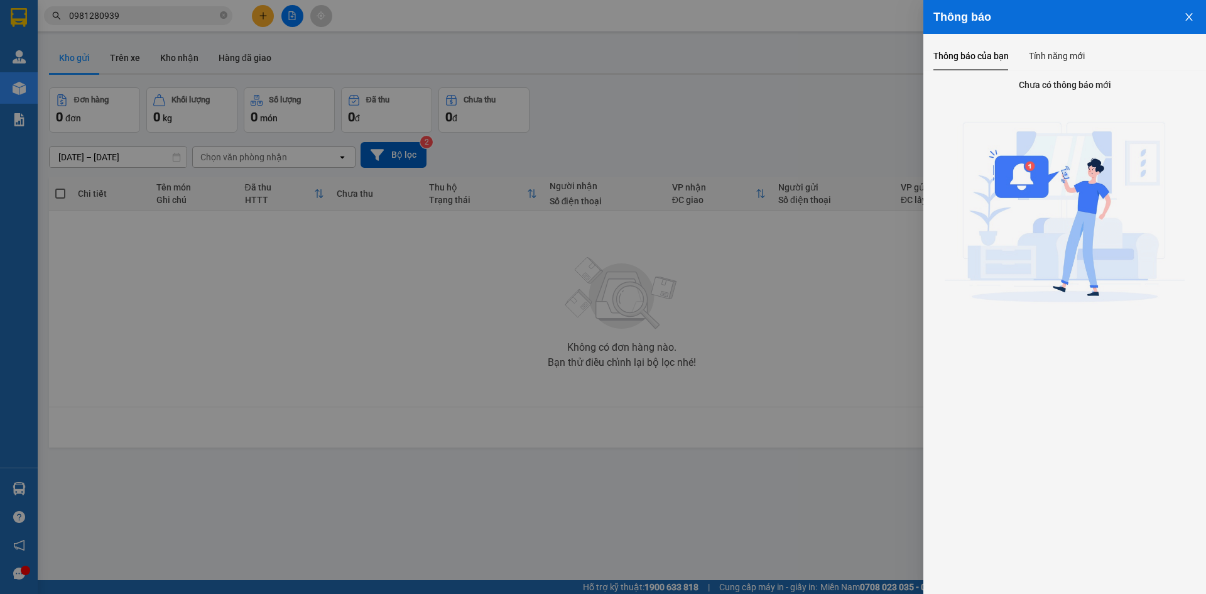
click at [769, 178] on div at bounding box center [603, 297] width 1206 height 594
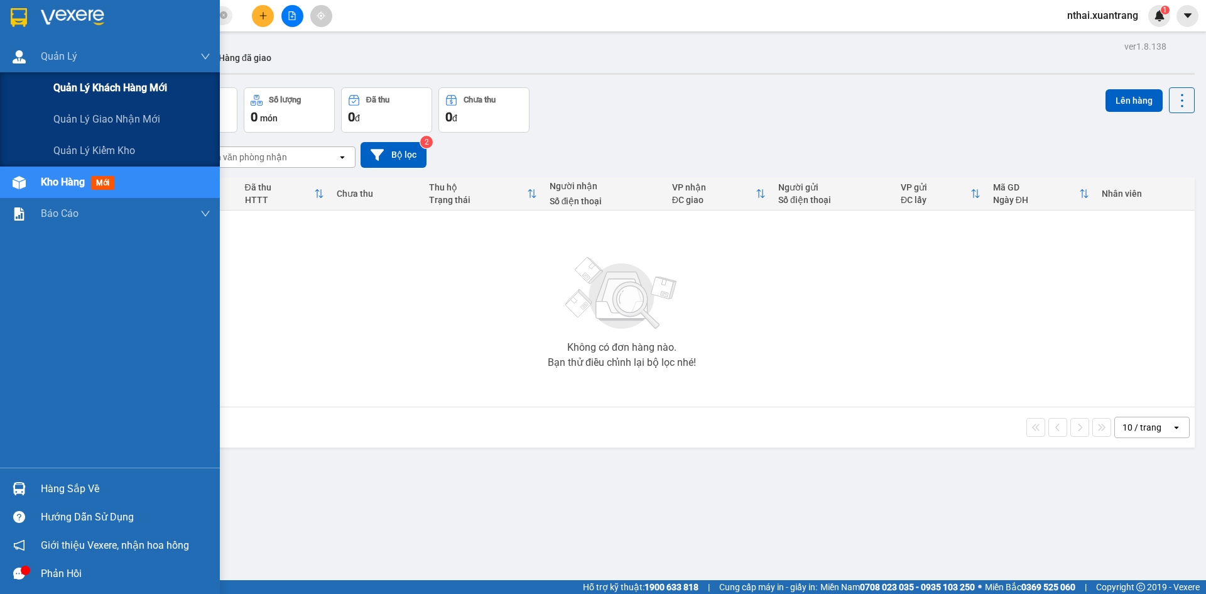
click at [37, 83] on div "Quản lý khách hàng mới" at bounding box center [110, 87] width 220 height 31
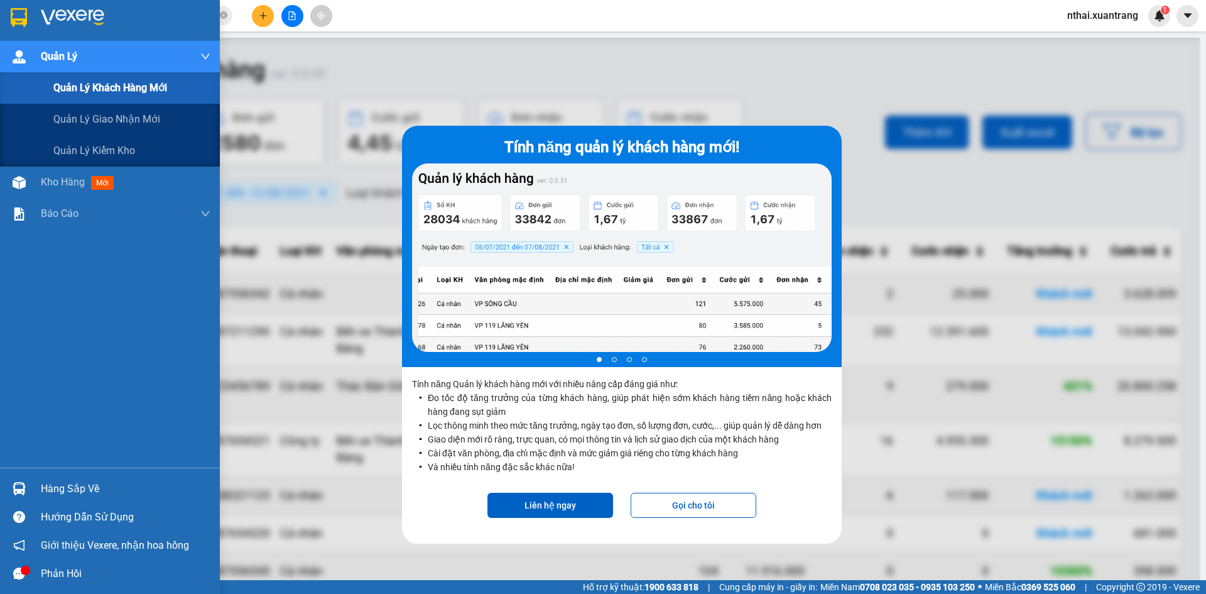
click at [53, 57] on span "Quản Lý" at bounding box center [59, 56] width 36 height 16
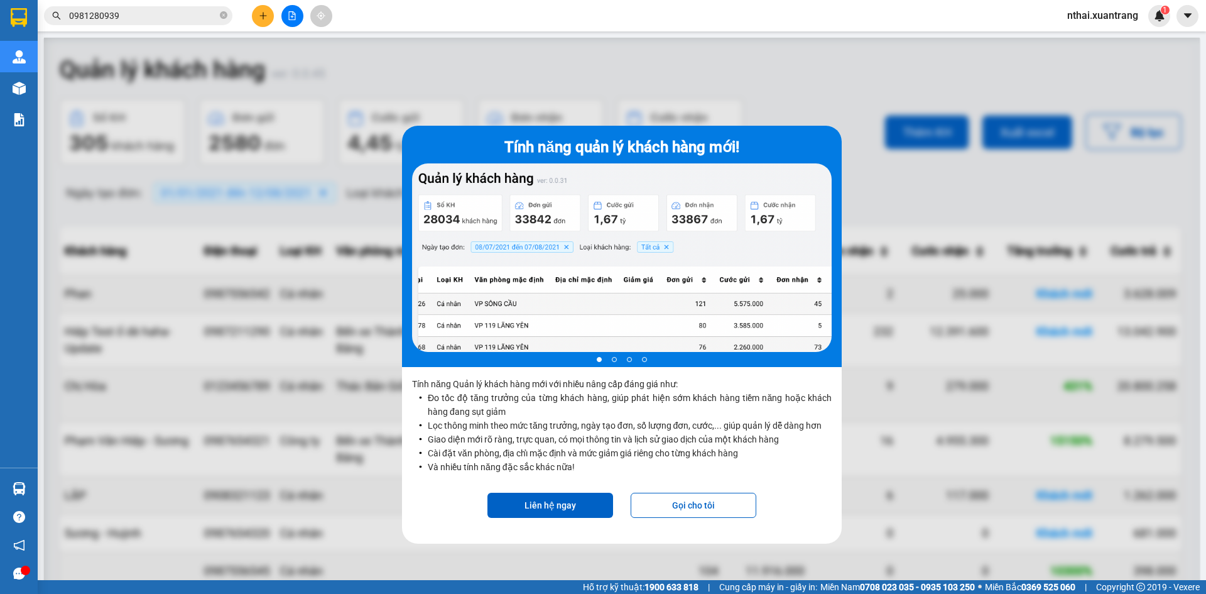
click at [38, 3] on div at bounding box center [19, 20] width 38 height 41
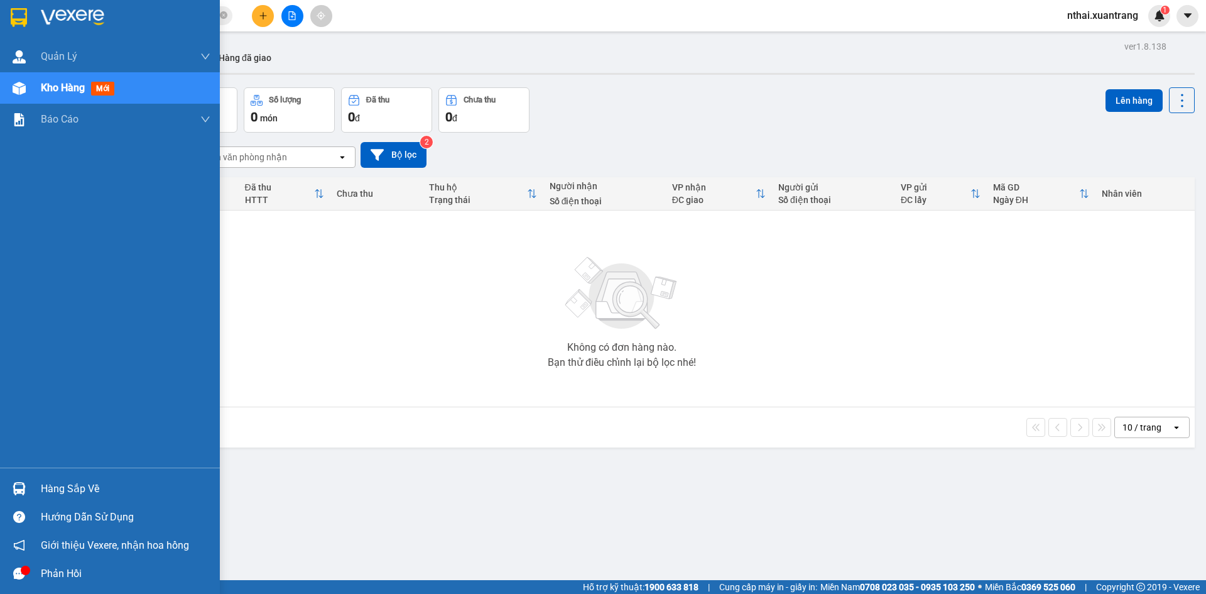
click at [30, 90] on div "Kho hàng mới" at bounding box center [110, 87] width 220 height 31
